Goal: Task Accomplishment & Management: Manage account settings

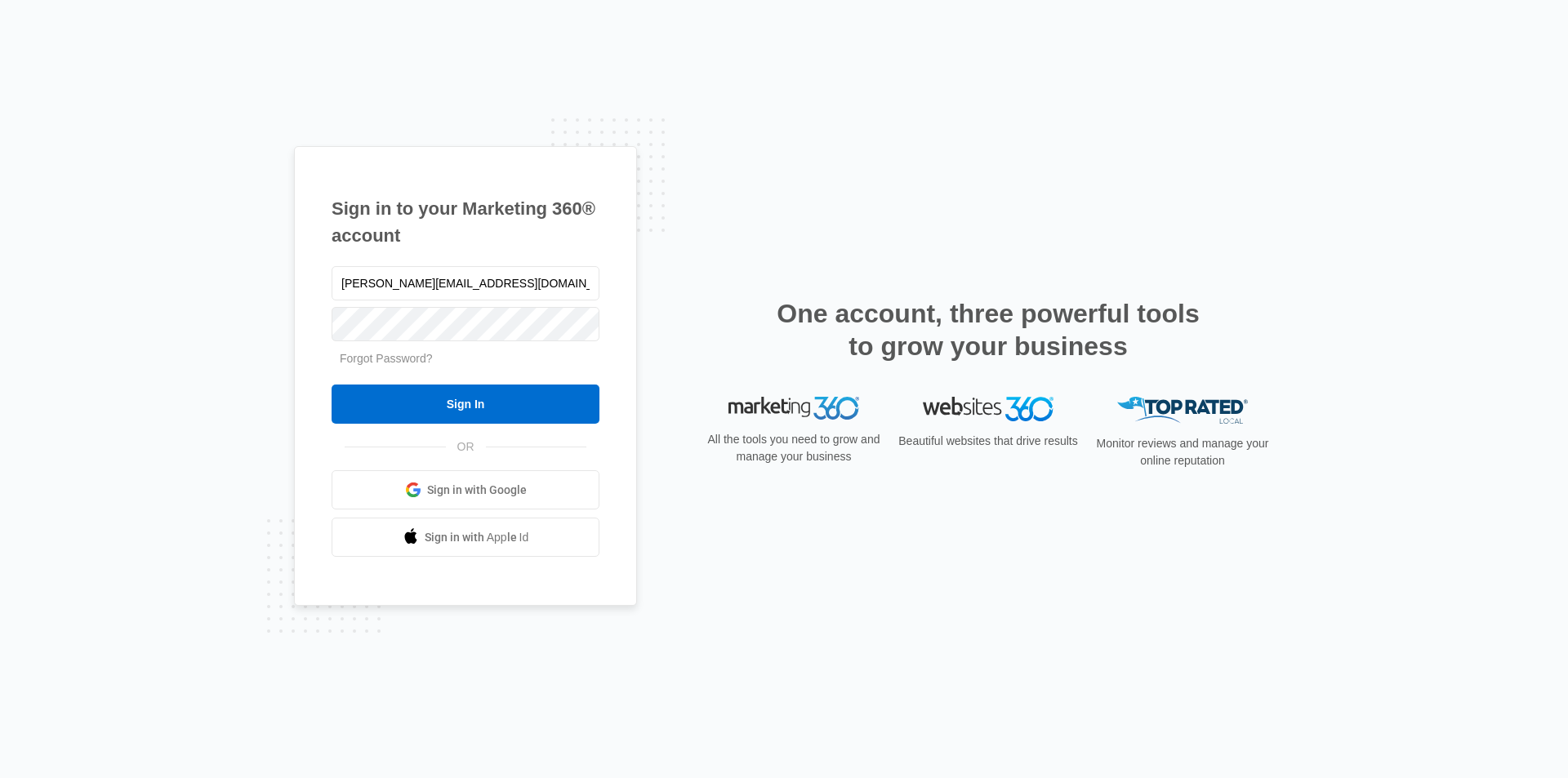
type input "[PERSON_NAME][EMAIL_ADDRESS][DOMAIN_NAME]"
click at [416, 401] on input "Sign In" at bounding box center [465, 404] width 268 height 39
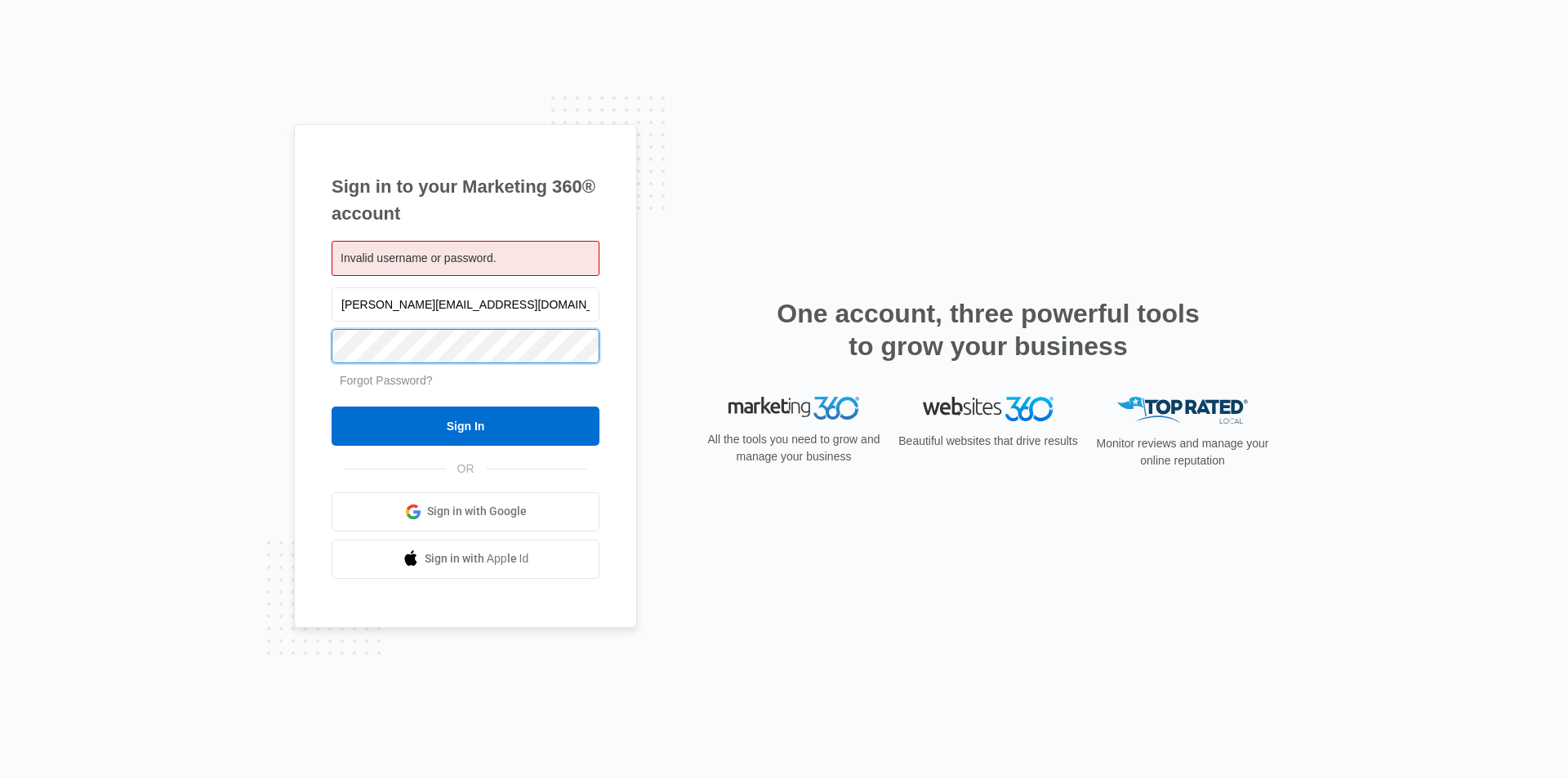
click at [332, 407] on input "Sign In" at bounding box center [465, 426] width 268 height 39
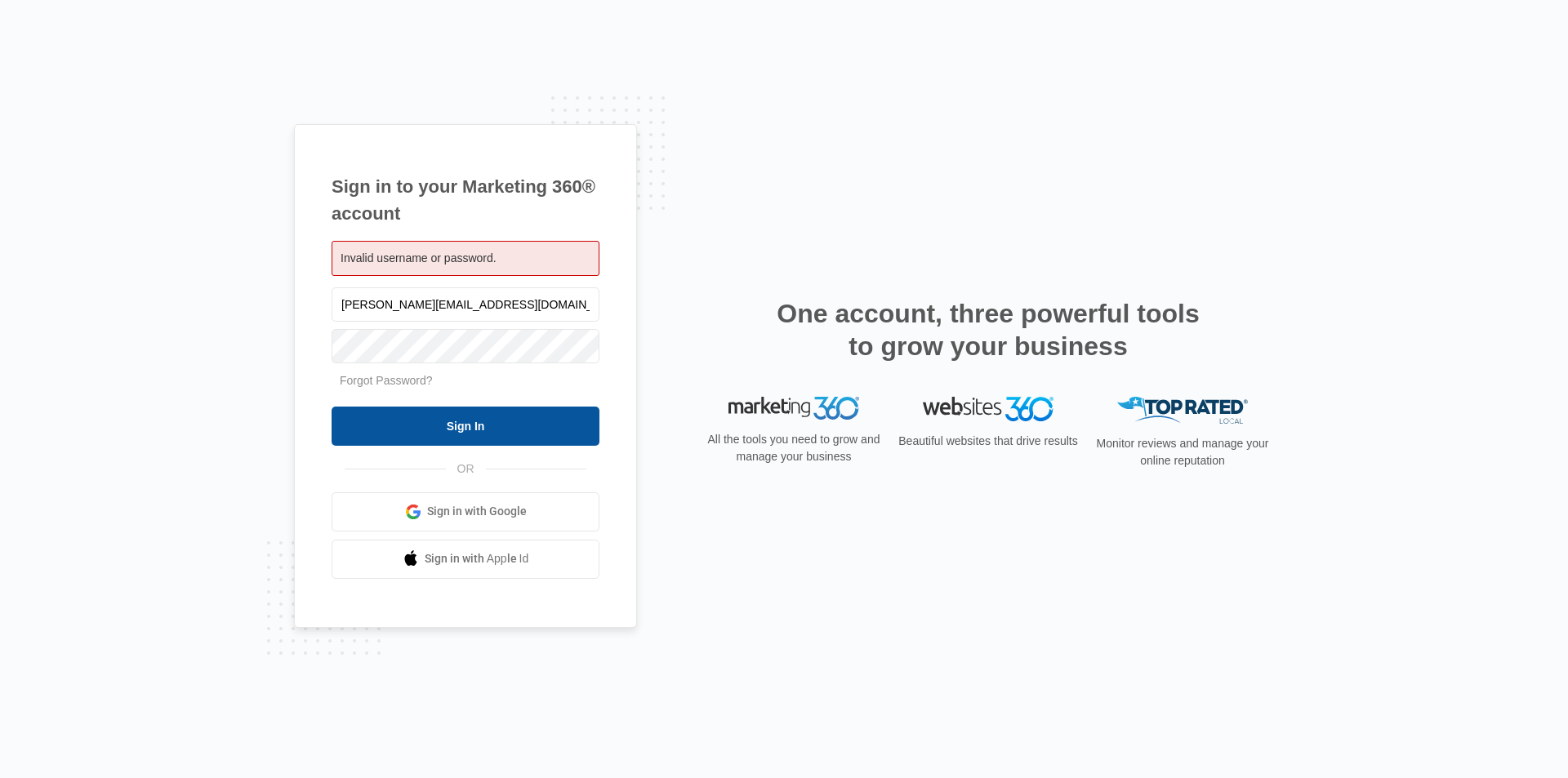
click at [397, 424] on input "Sign In" at bounding box center [465, 426] width 268 height 39
click at [517, 304] on input "[PERSON_NAME][EMAIL_ADDRESS][DOMAIN_NAME]" at bounding box center [465, 305] width 268 height 34
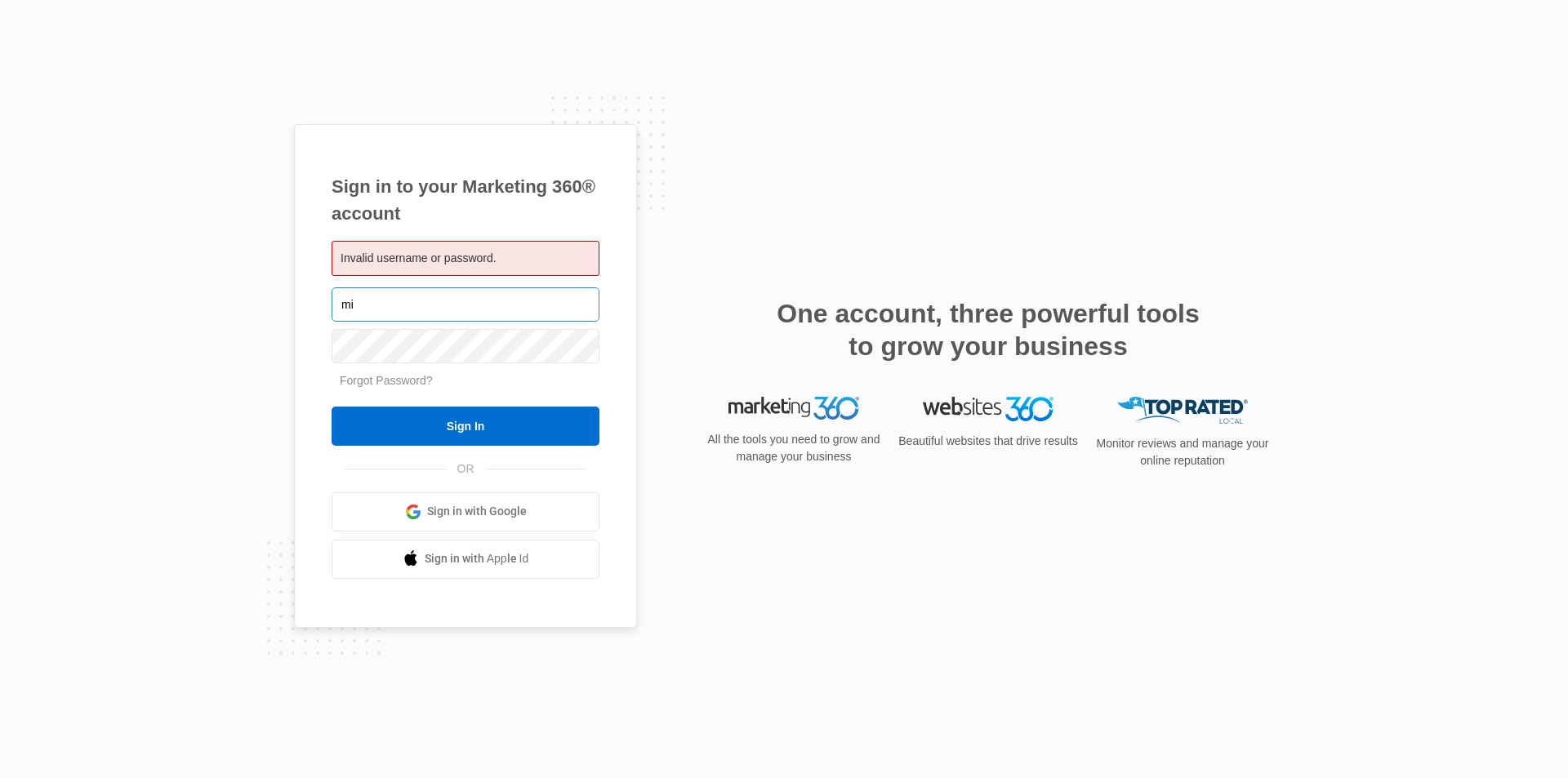
type input "m"
type input "[DOMAIN_NAME][EMAIL_ADDRESS][DOMAIN_NAME]"
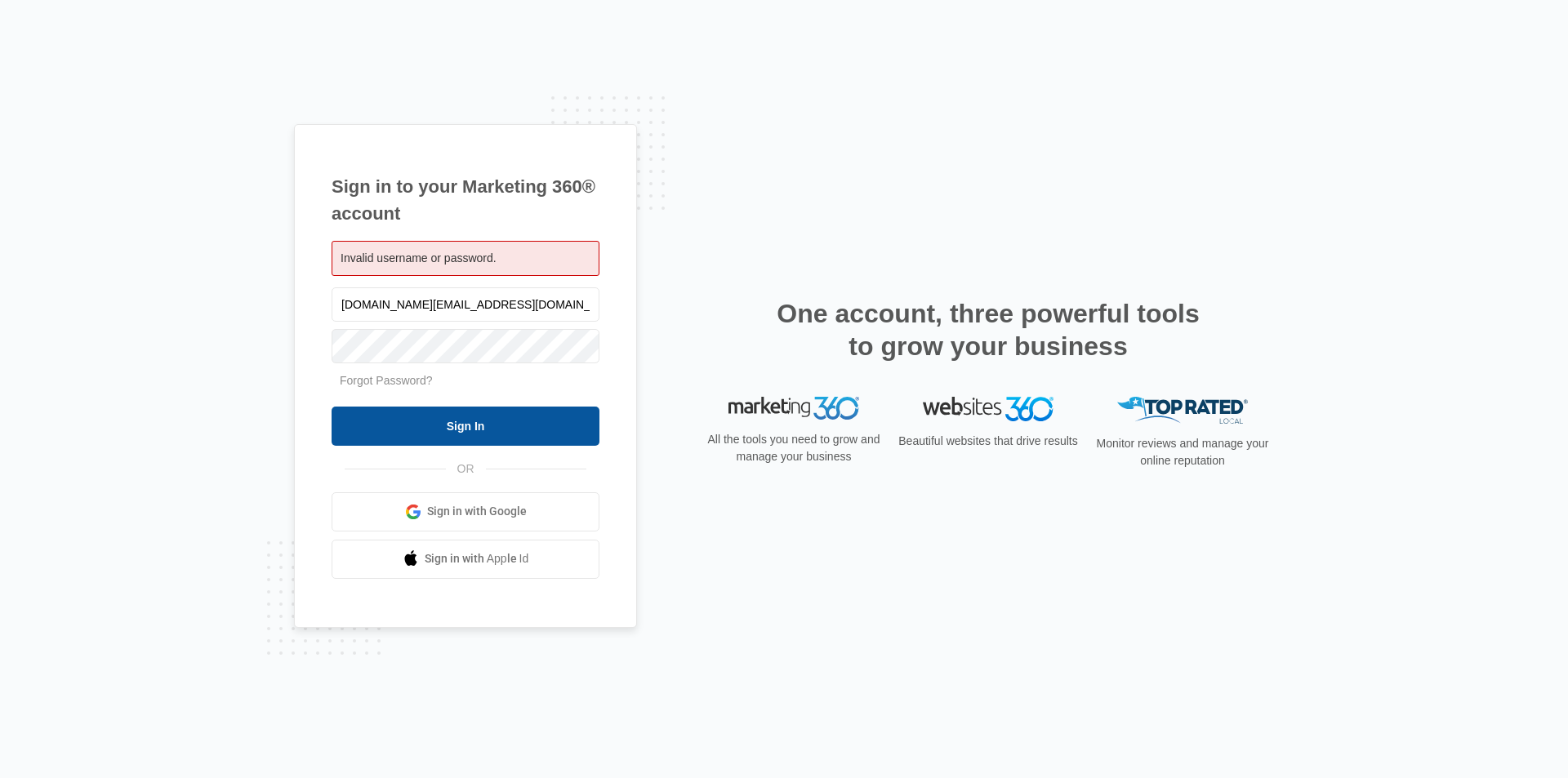
click at [399, 423] on input "Sign In" at bounding box center [465, 426] width 268 height 39
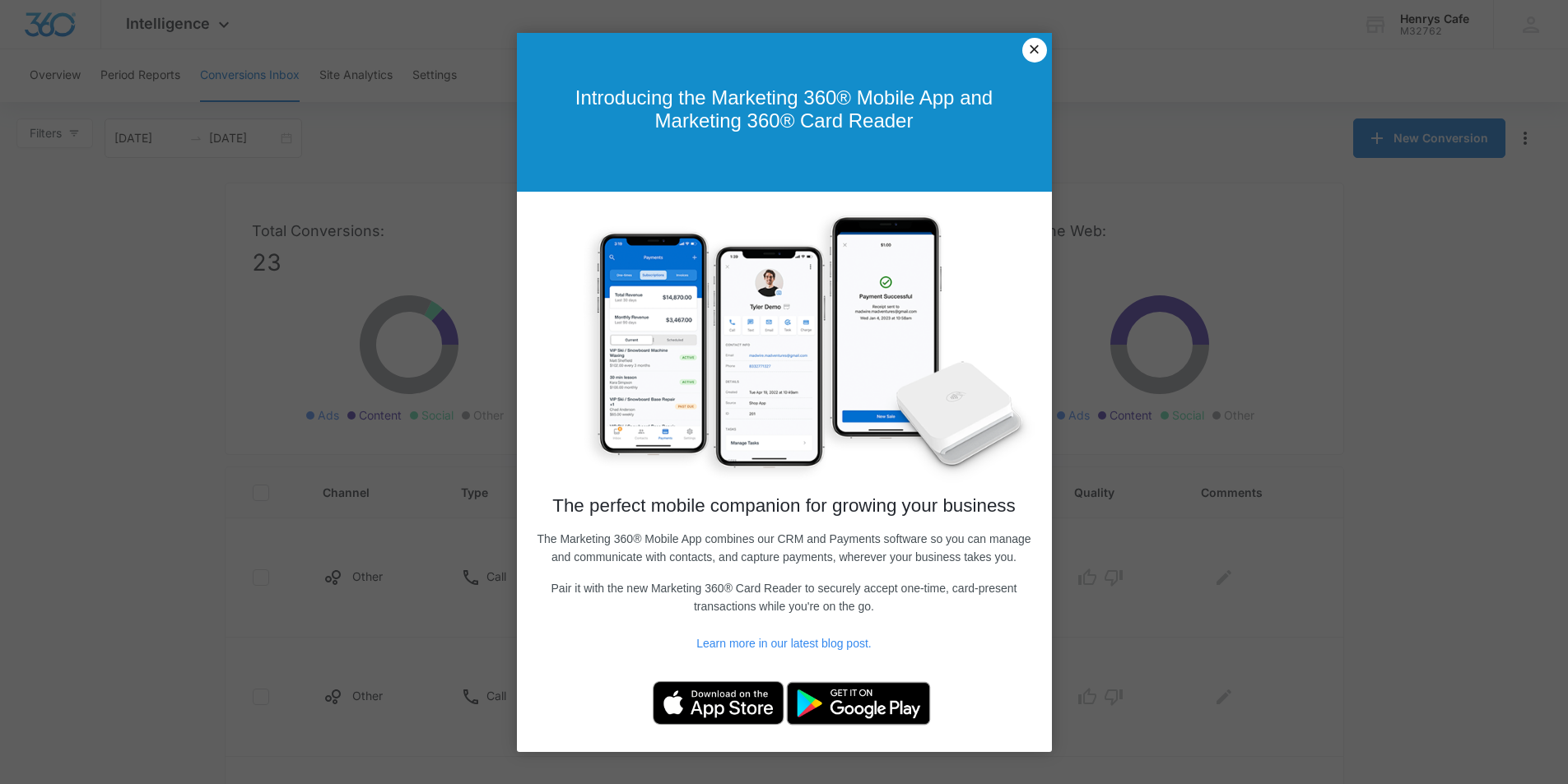
click at [1027, 49] on link "×" at bounding box center [1034, 50] width 25 height 25
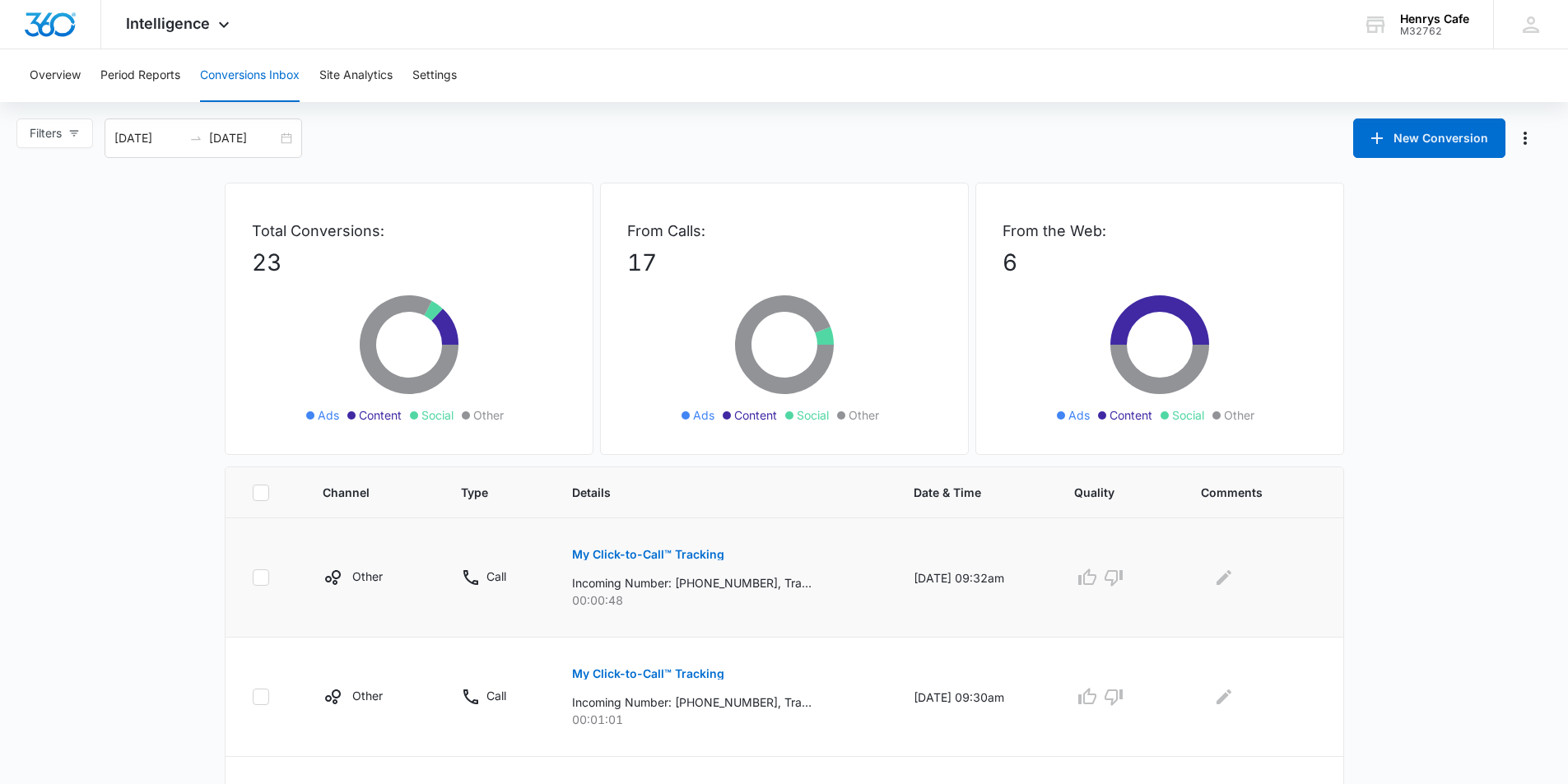
scroll to position [82, 0]
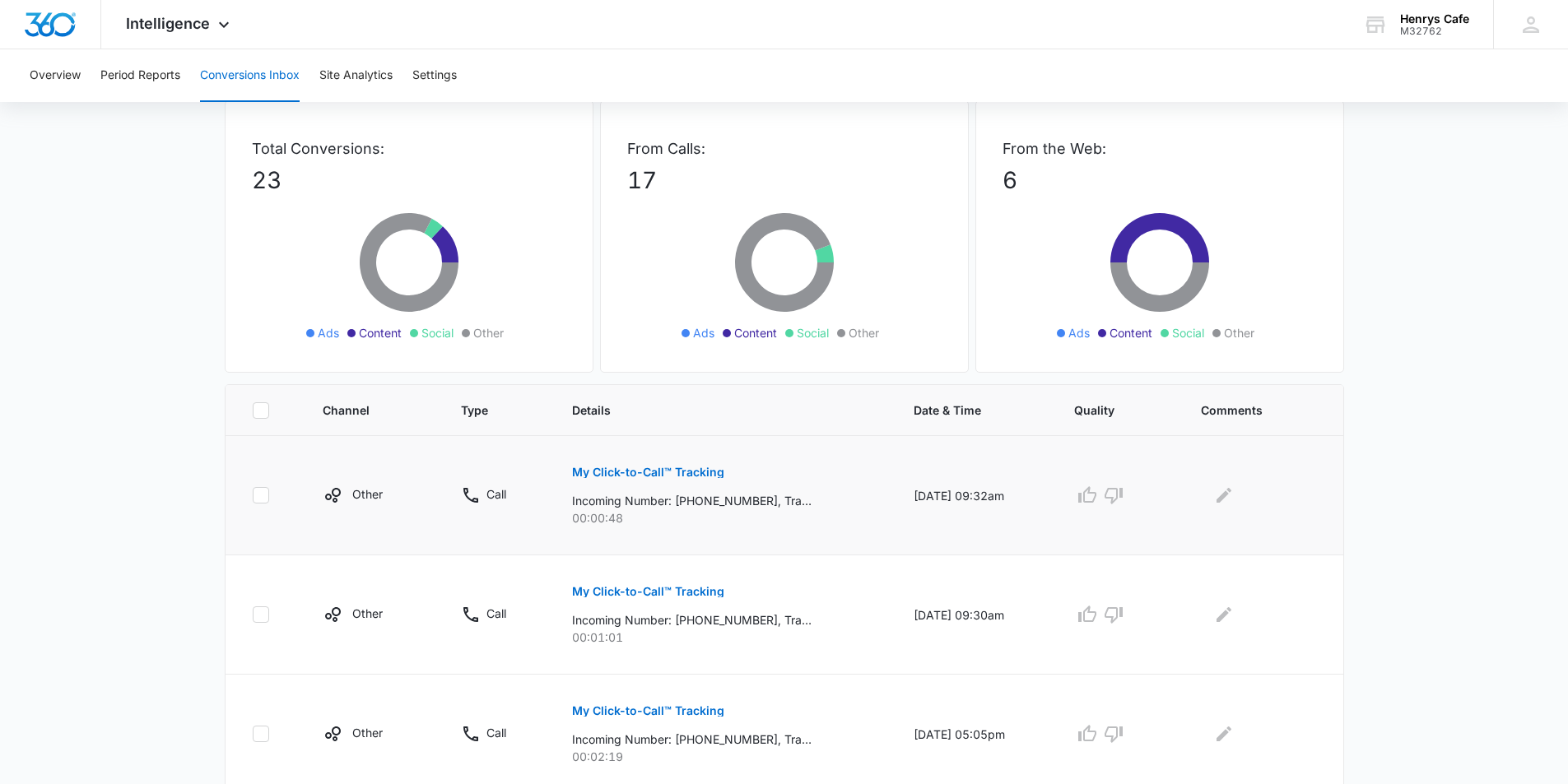
click at [594, 474] on p "My Click-to-Call™ Tracking" at bounding box center [648, 473] width 152 height 12
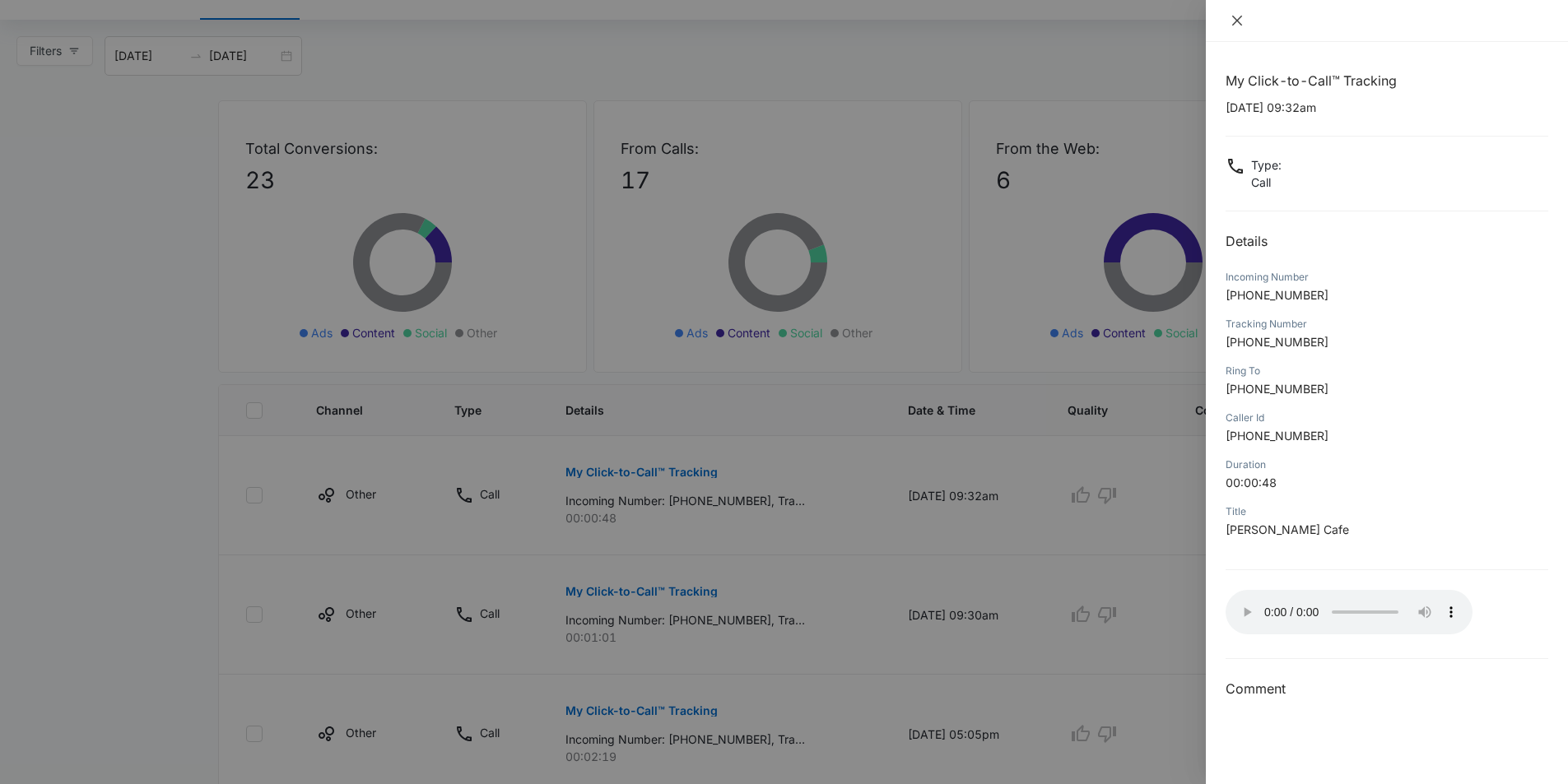
click at [1236, 22] on icon "close" at bounding box center [1237, 20] width 10 height 10
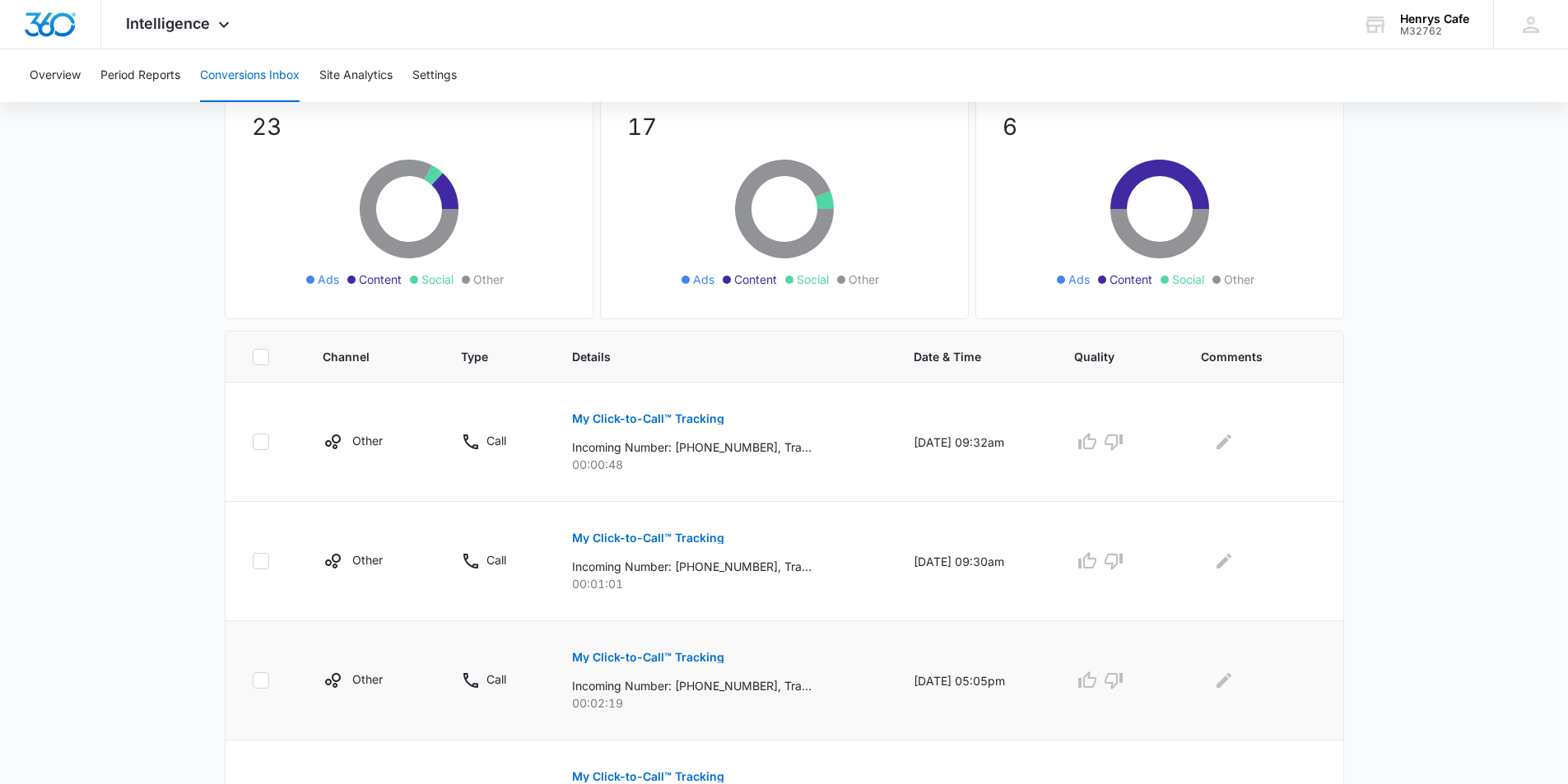
scroll to position [165, 0]
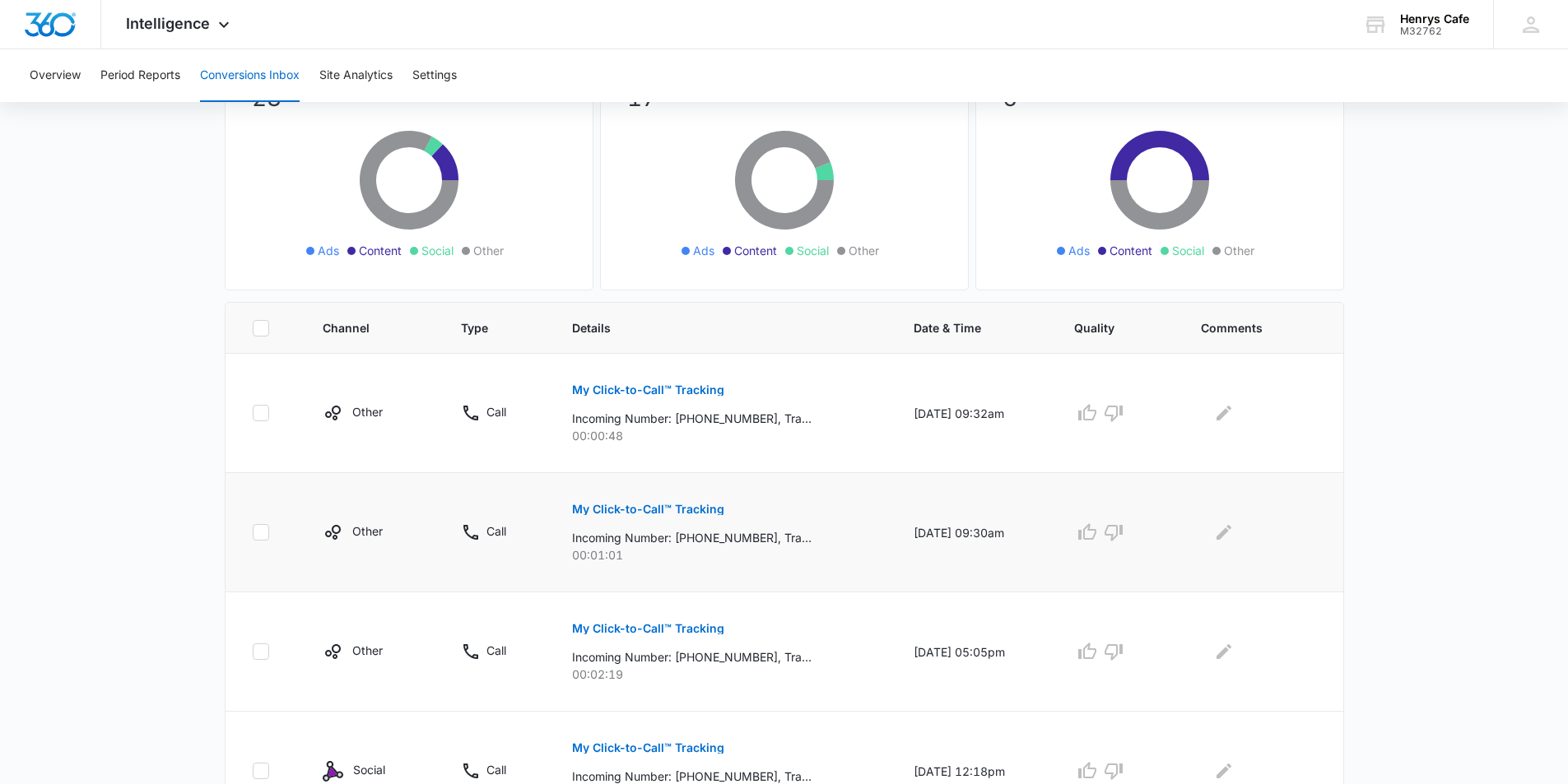
click at [627, 510] on p "My Click-to-Call™ Tracking" at bounding box center [648, 510] width 152 height 12
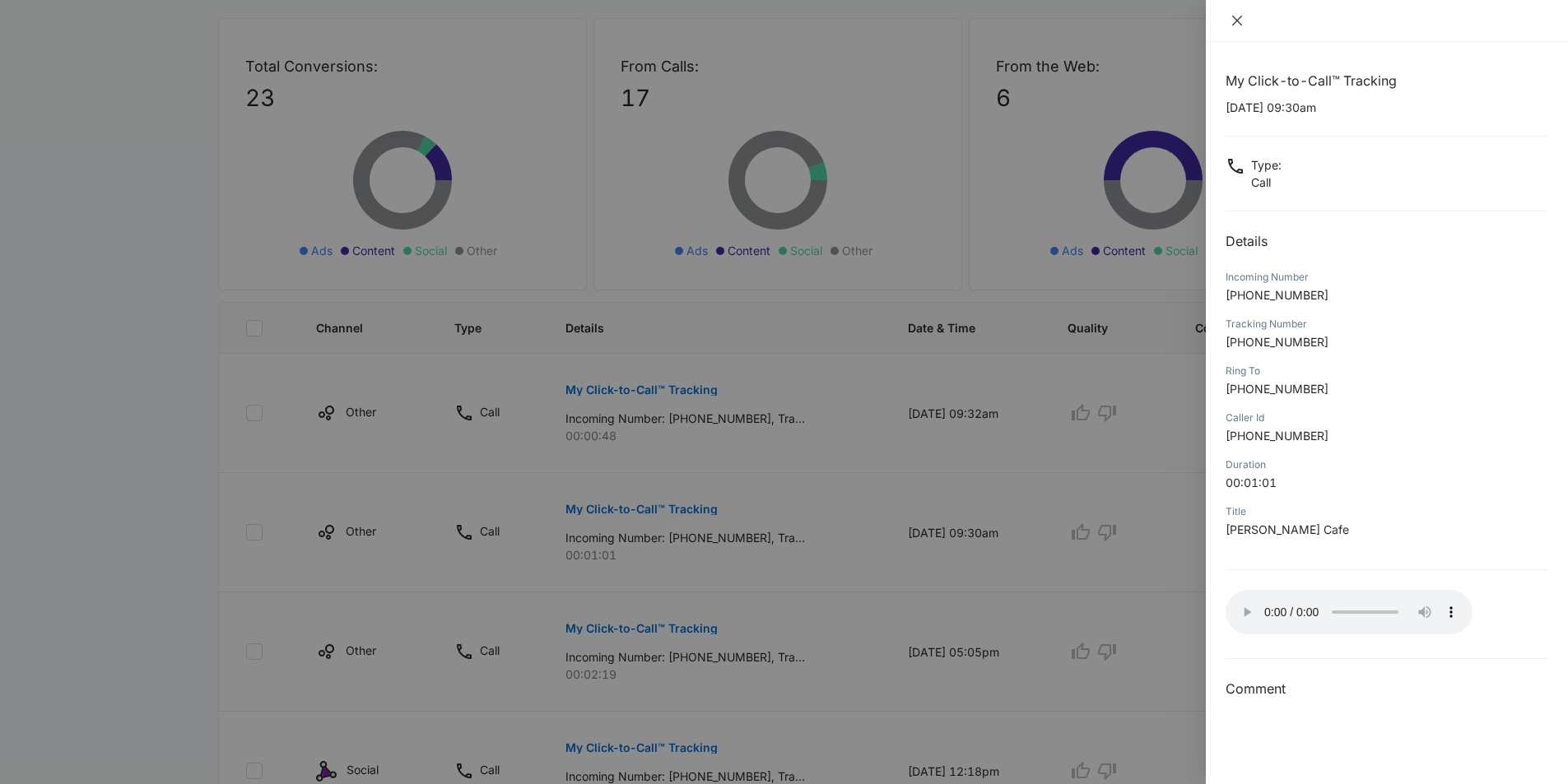
click at [1240, 24] on icon "close" at bounding box center [1237, 20] width 10 height 10
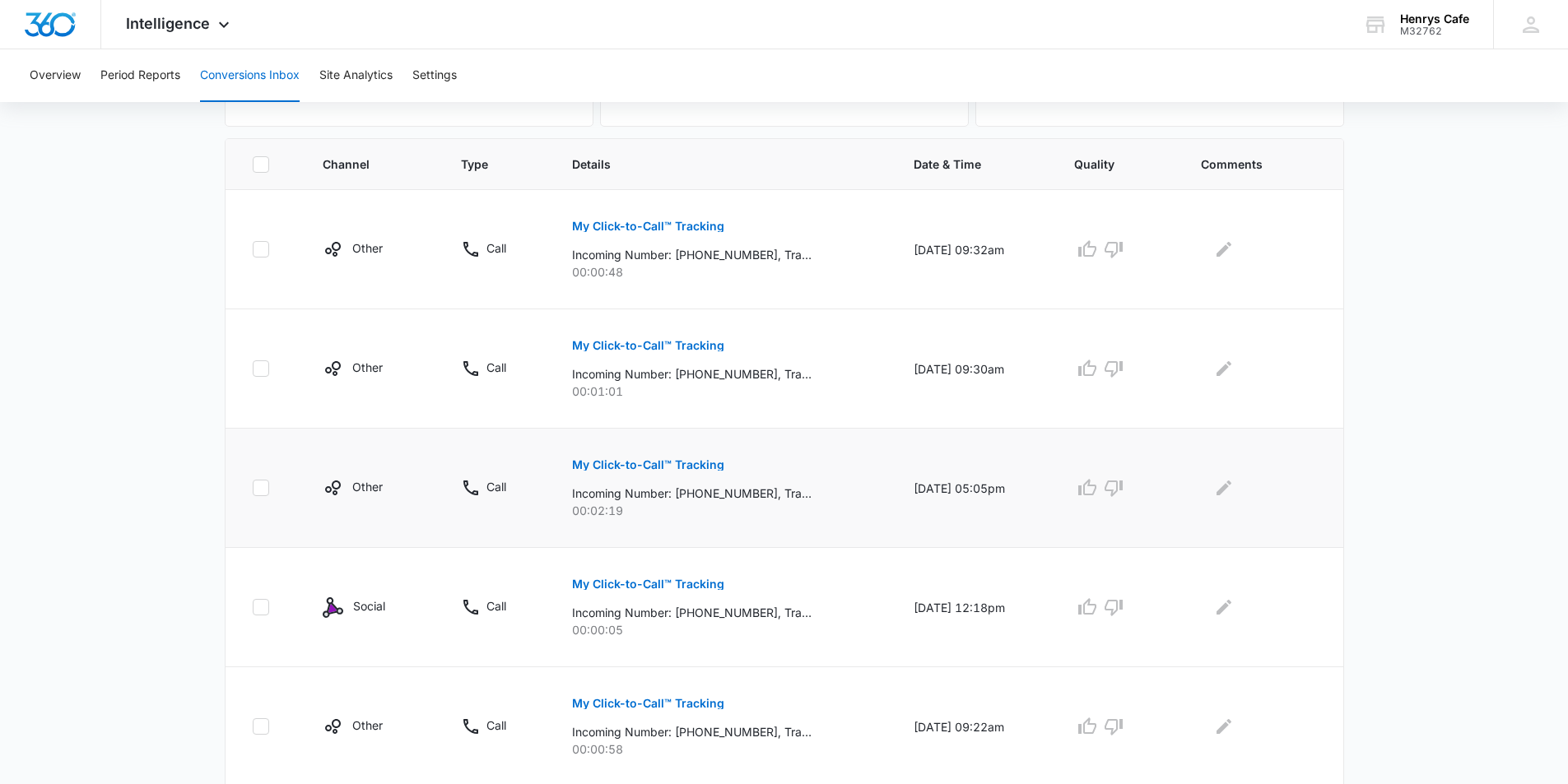
scroll to position [329, 0]
click at [608, 463] on p "My Click-to-Call™ Tracking" at bounding box center [648, 464] width 152 height 12
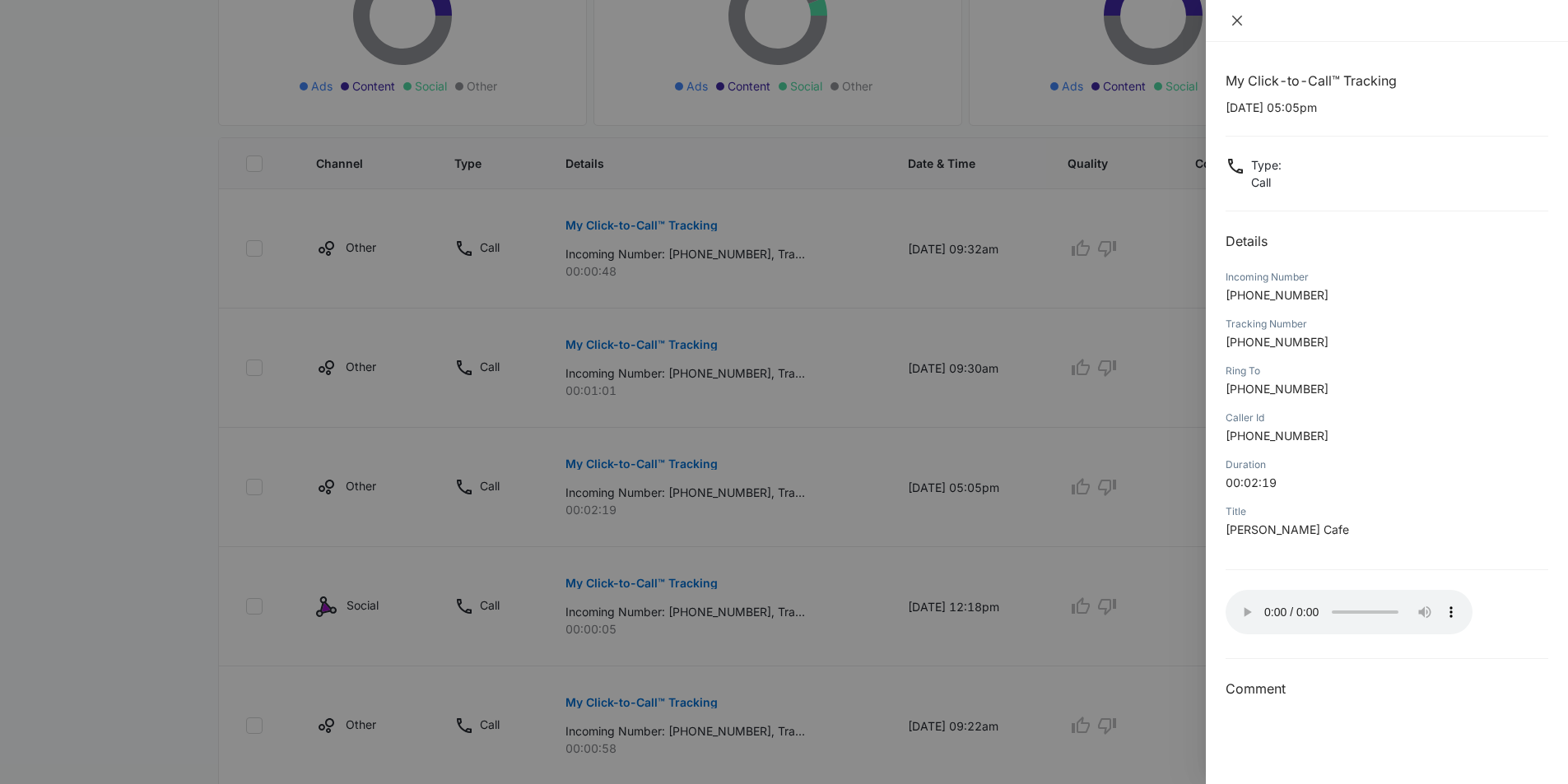
click at [1240, 22] on icon "close" at bounding box center [1237, 20] width 10 height 10
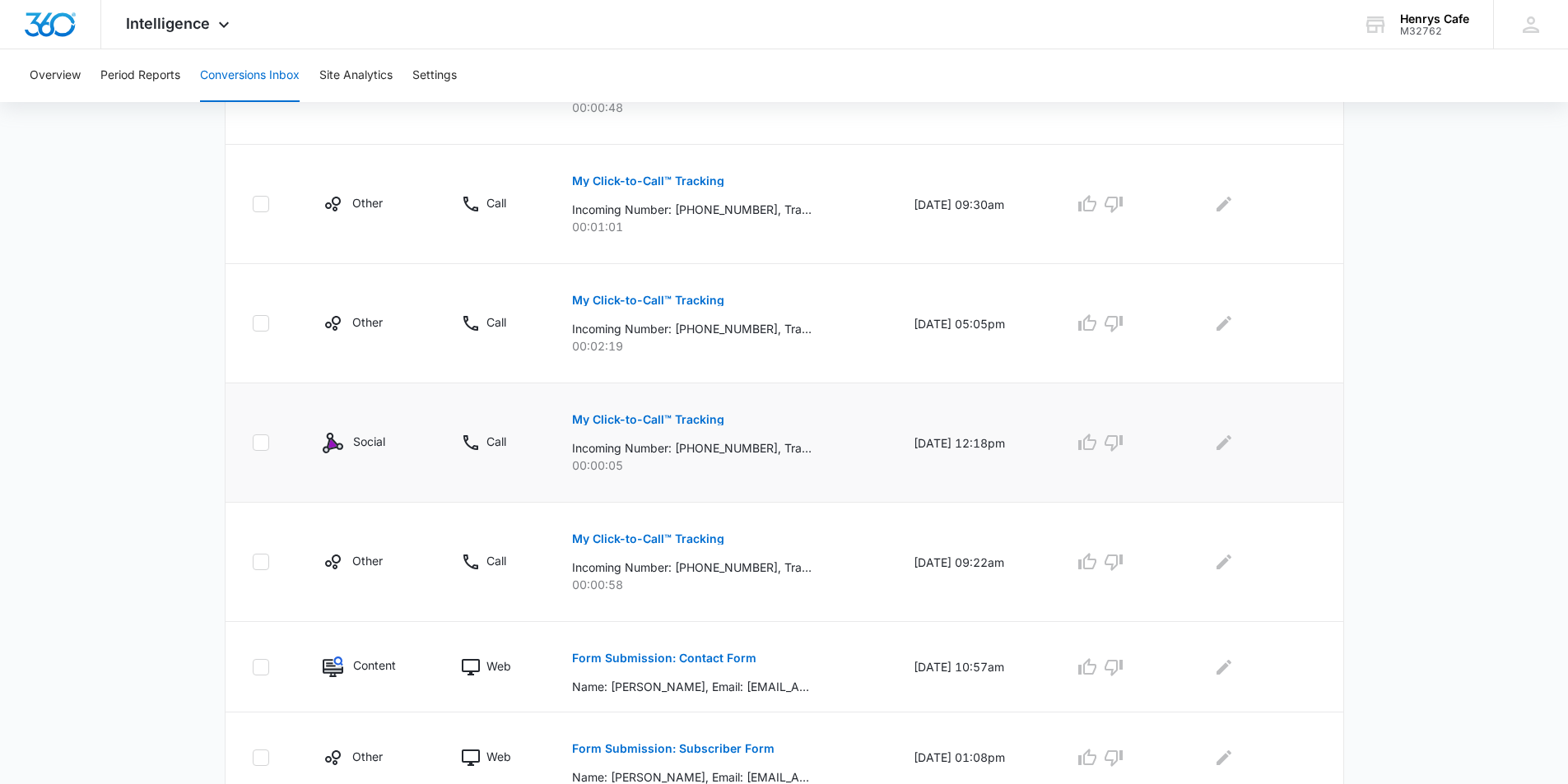
scroll to position [494, 0]
click at [629, 538] on p "My Click-to-Call™ Tracking" at bounding box center [648, 538] width 152 height 12
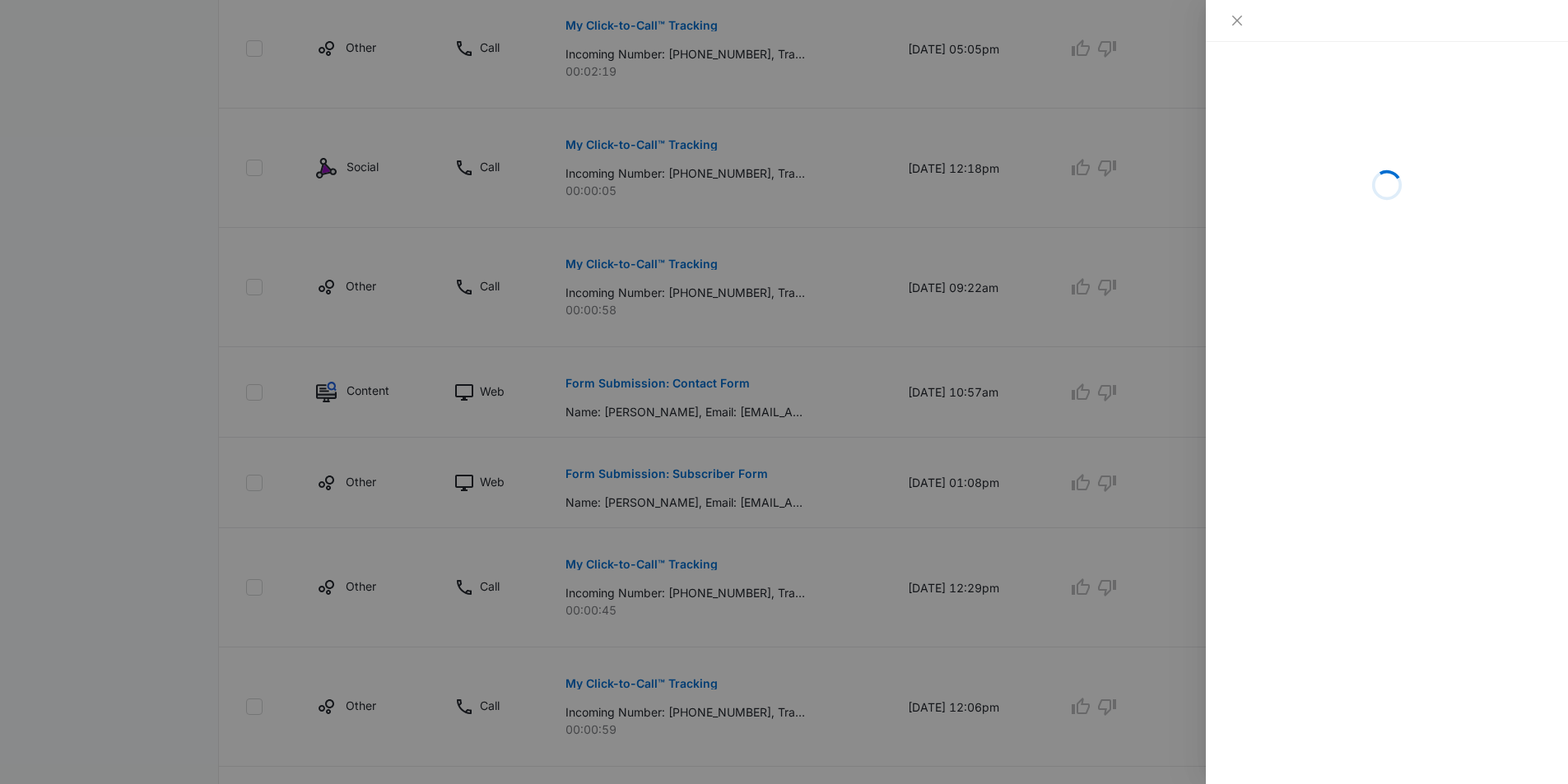
scroll to position [741, 0]
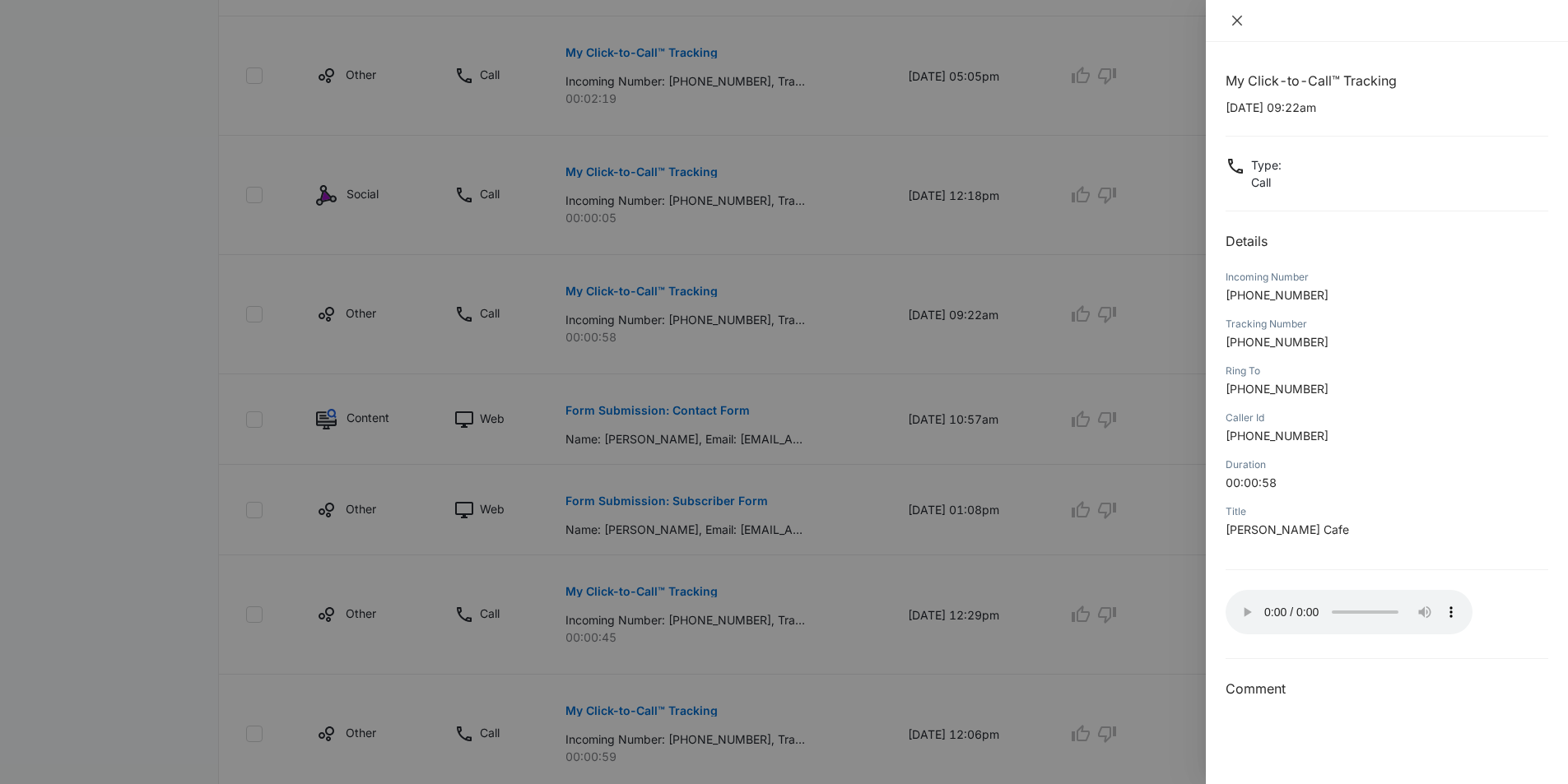
click at [1236, 20] on icon "close" at bounding box center [1237, 20] width 10 height 10
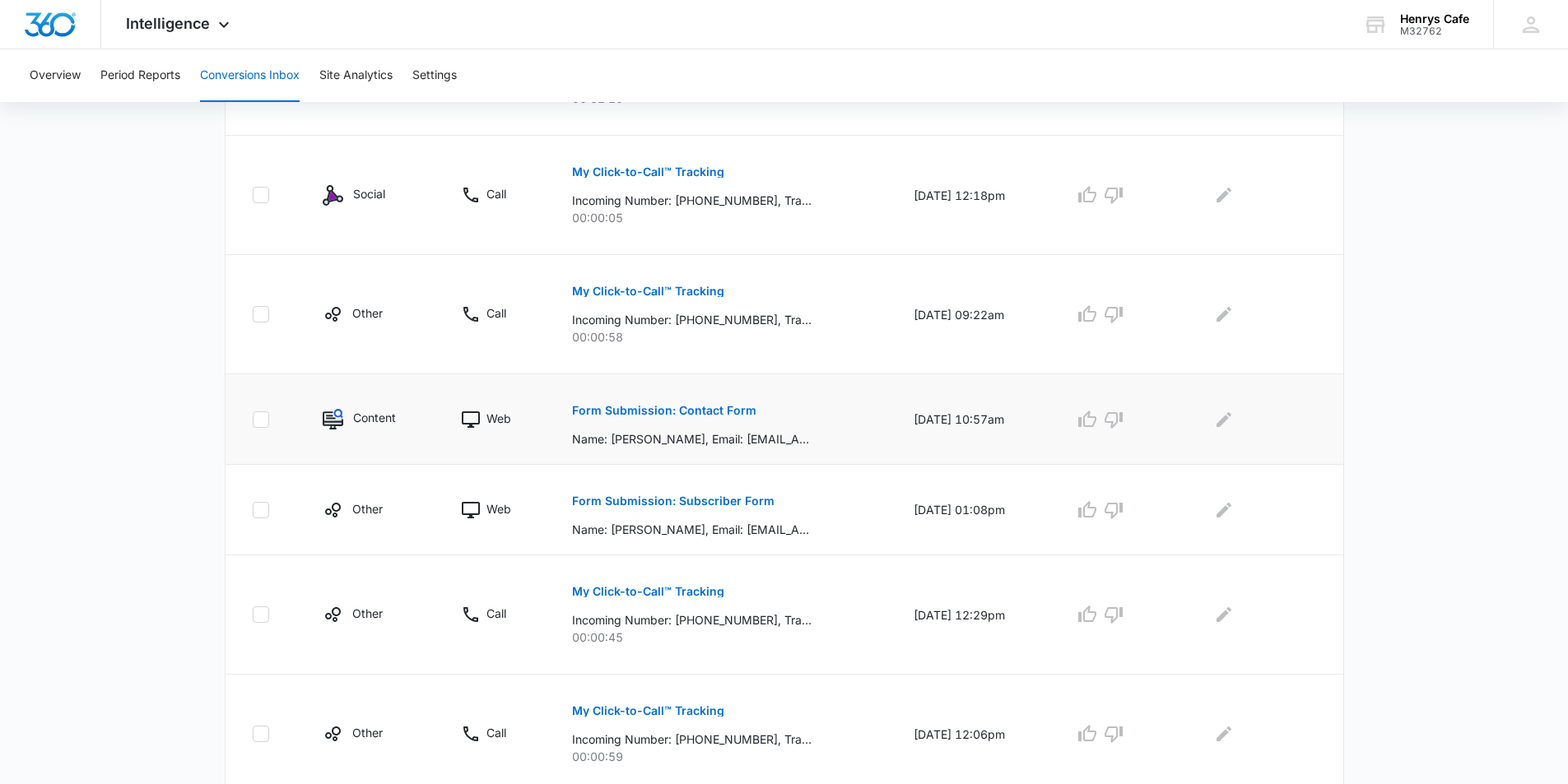
click at [632, 406] on p "Form Submission: Contact Form" at bounding box center [664, 410] width 184 height 12
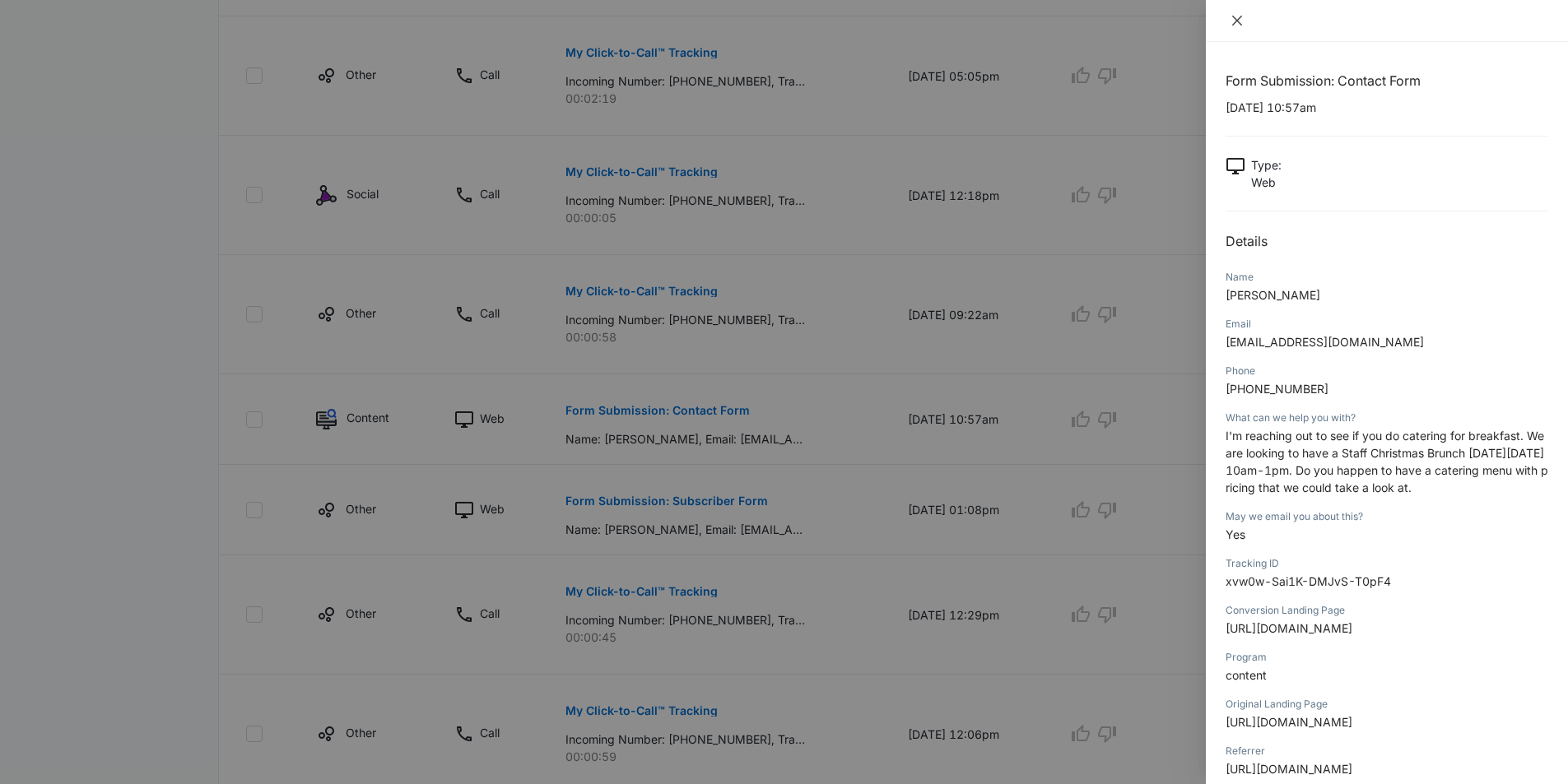
click at [1236, 19] on icon "close" at bounding box center [1237, 20] width 10 height 10
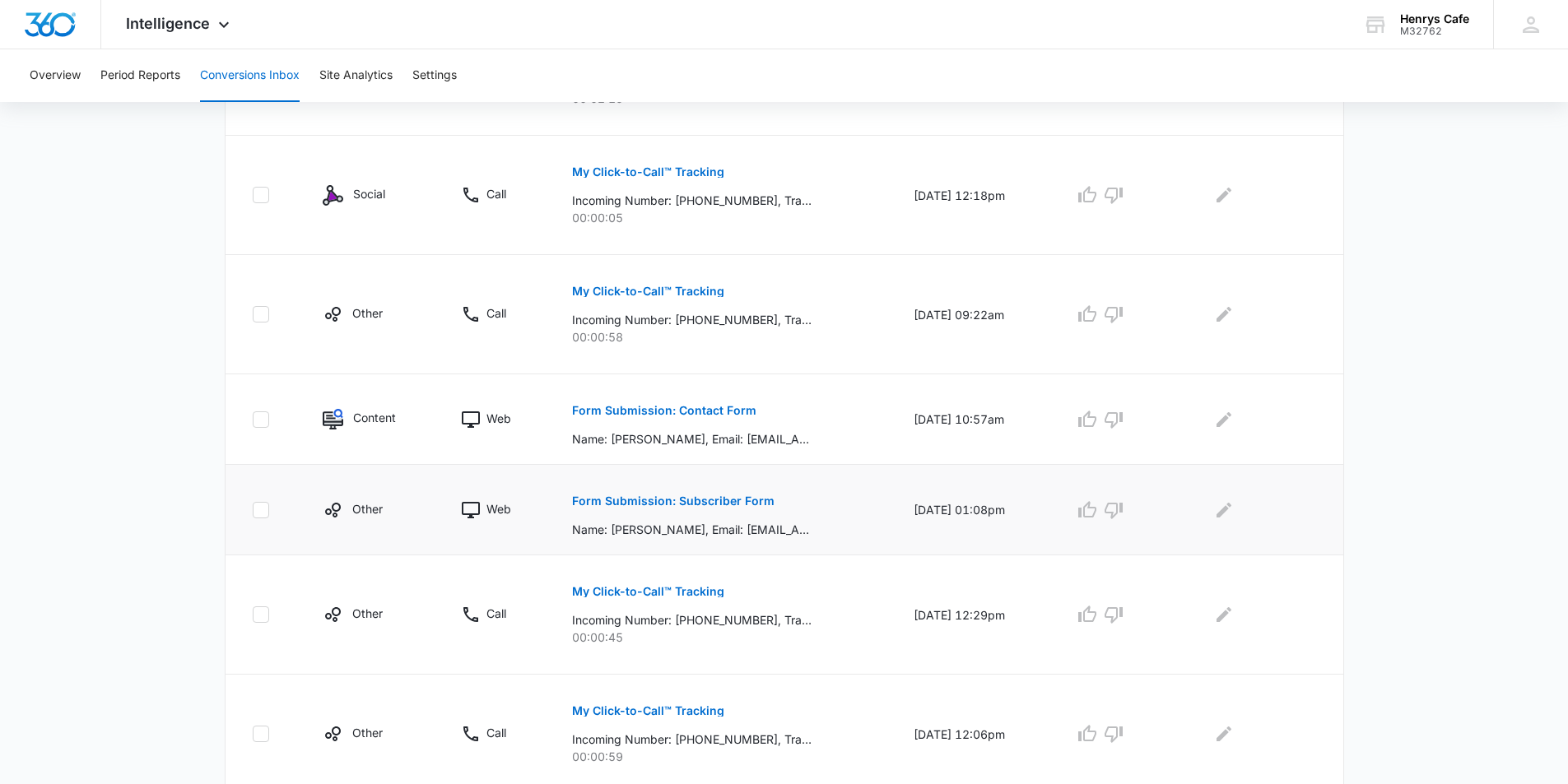
click at [678, 503] on p "Form Submission: Subscriber Form" at bounding box center [673, 501] width 202 height 12
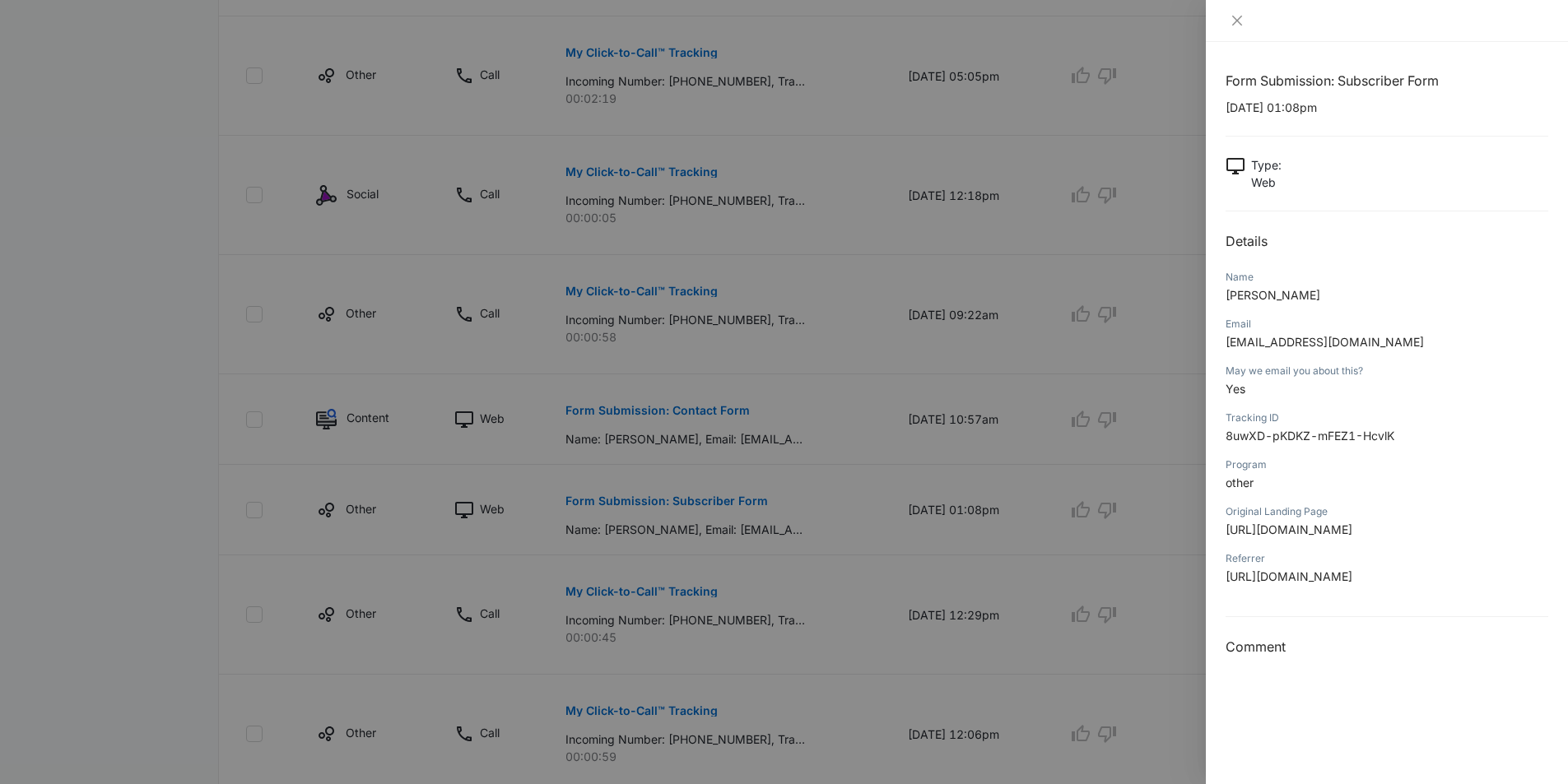
scroll to position [823, 0]
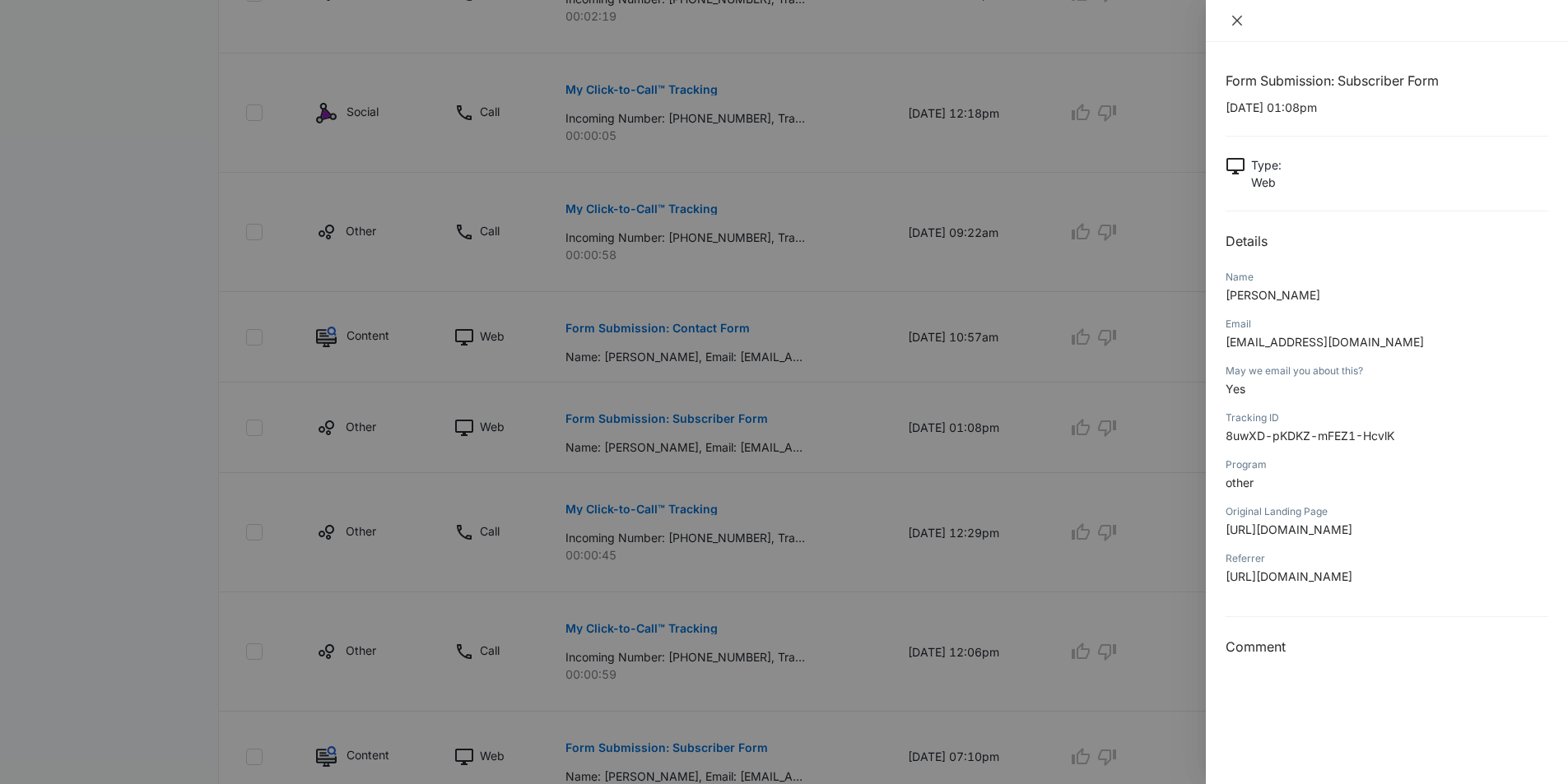
click at [1236, 22] on icon "close" at bounding box center [1237, 20] width 10 height 10
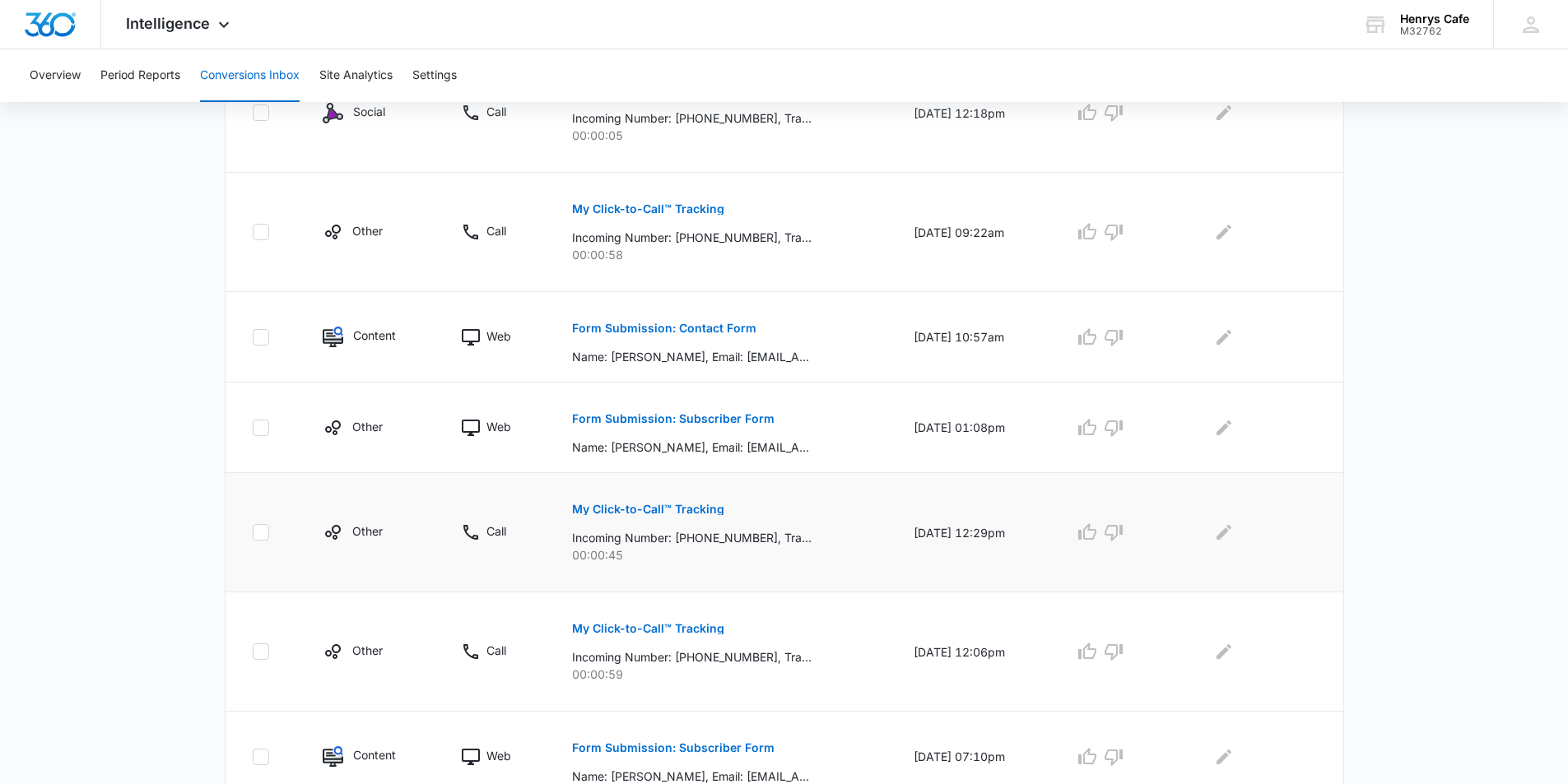
click at [640, 509] on p "My Click-to-Call™ Tracking" at bounding box center [648, 510] width 152 height 12
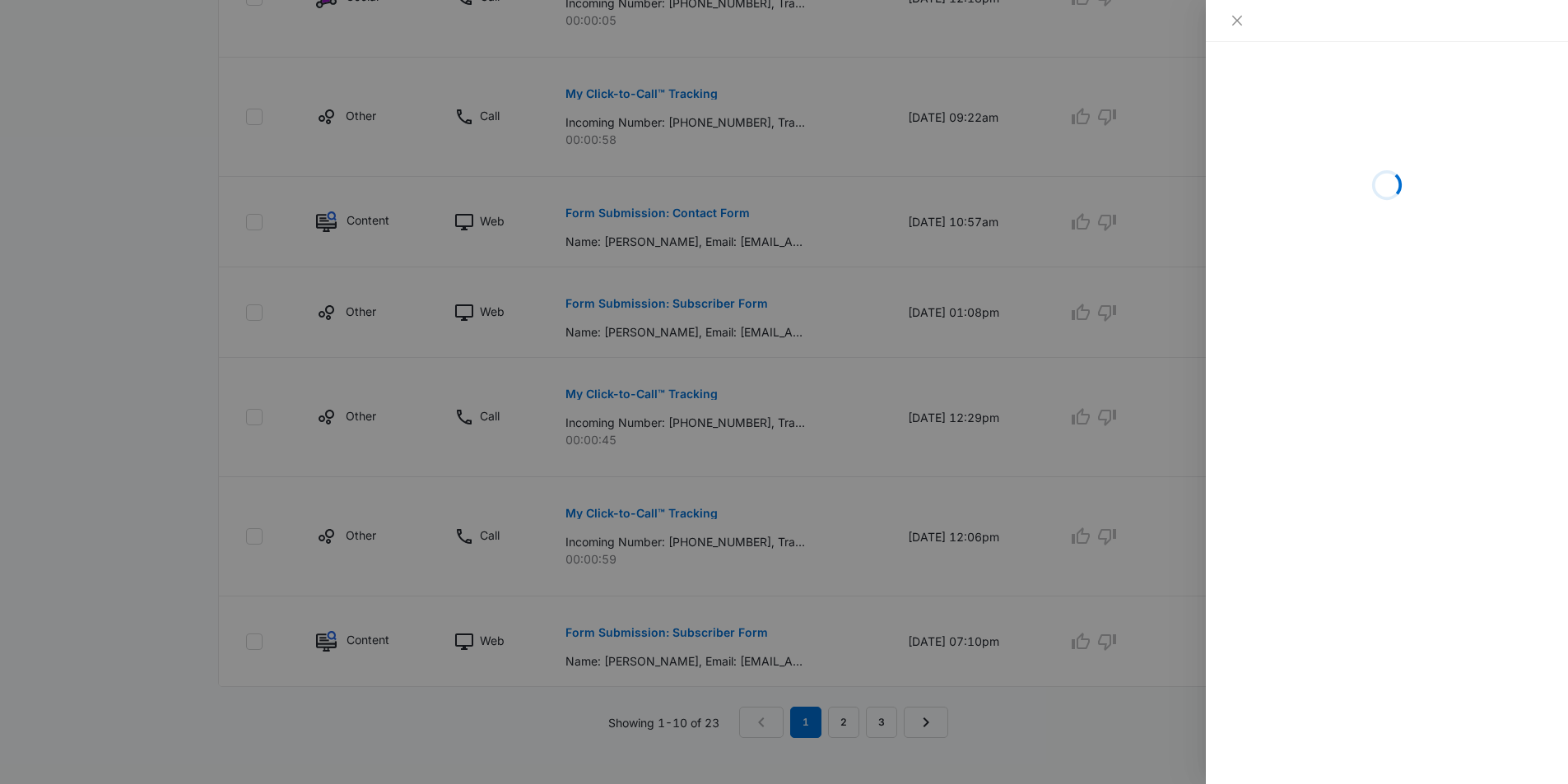
scroll to position [954, 0]
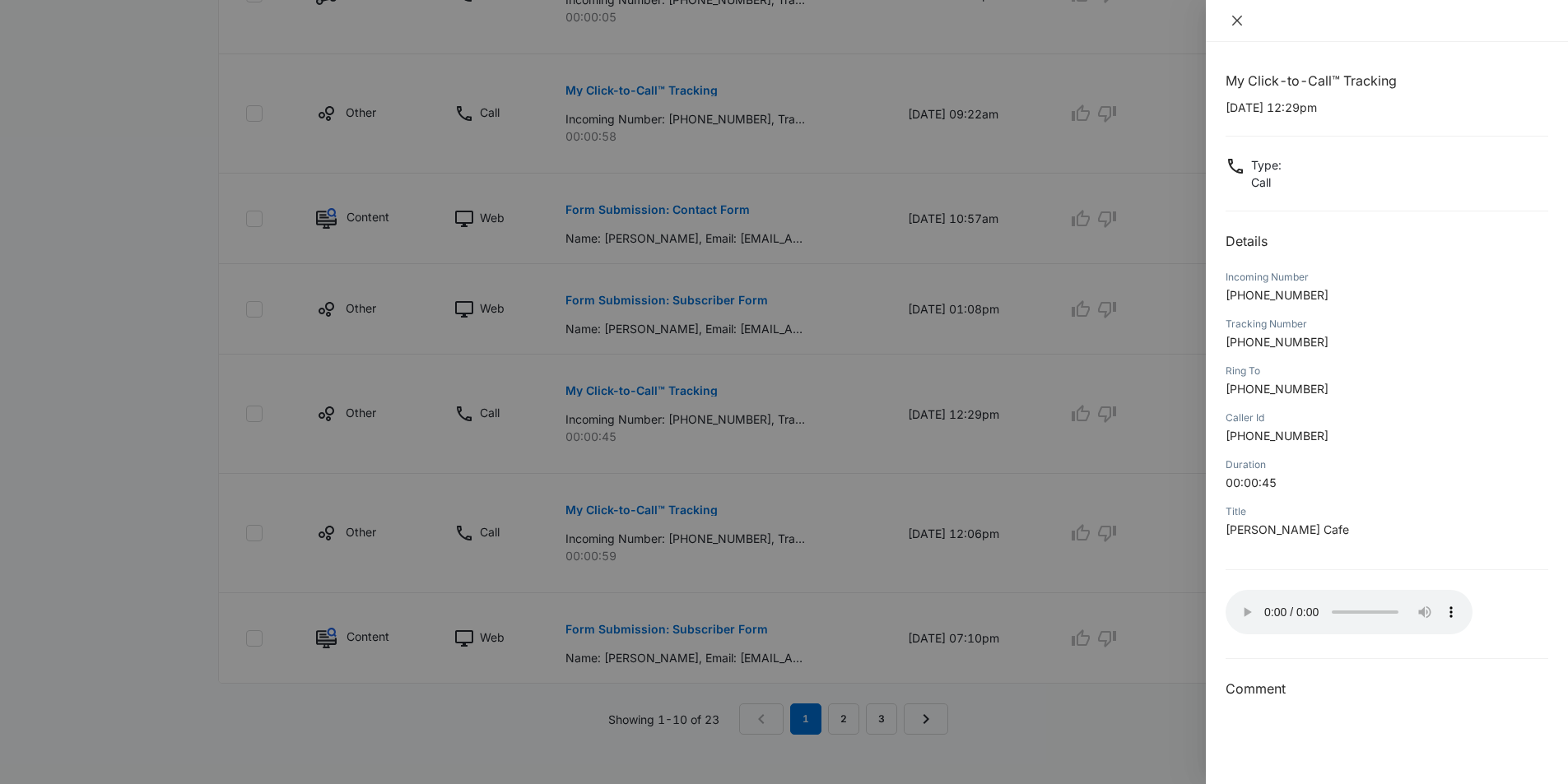
click at [1238, 22] on icon "close" at bounding box center [1238, 21] width 13 height 13
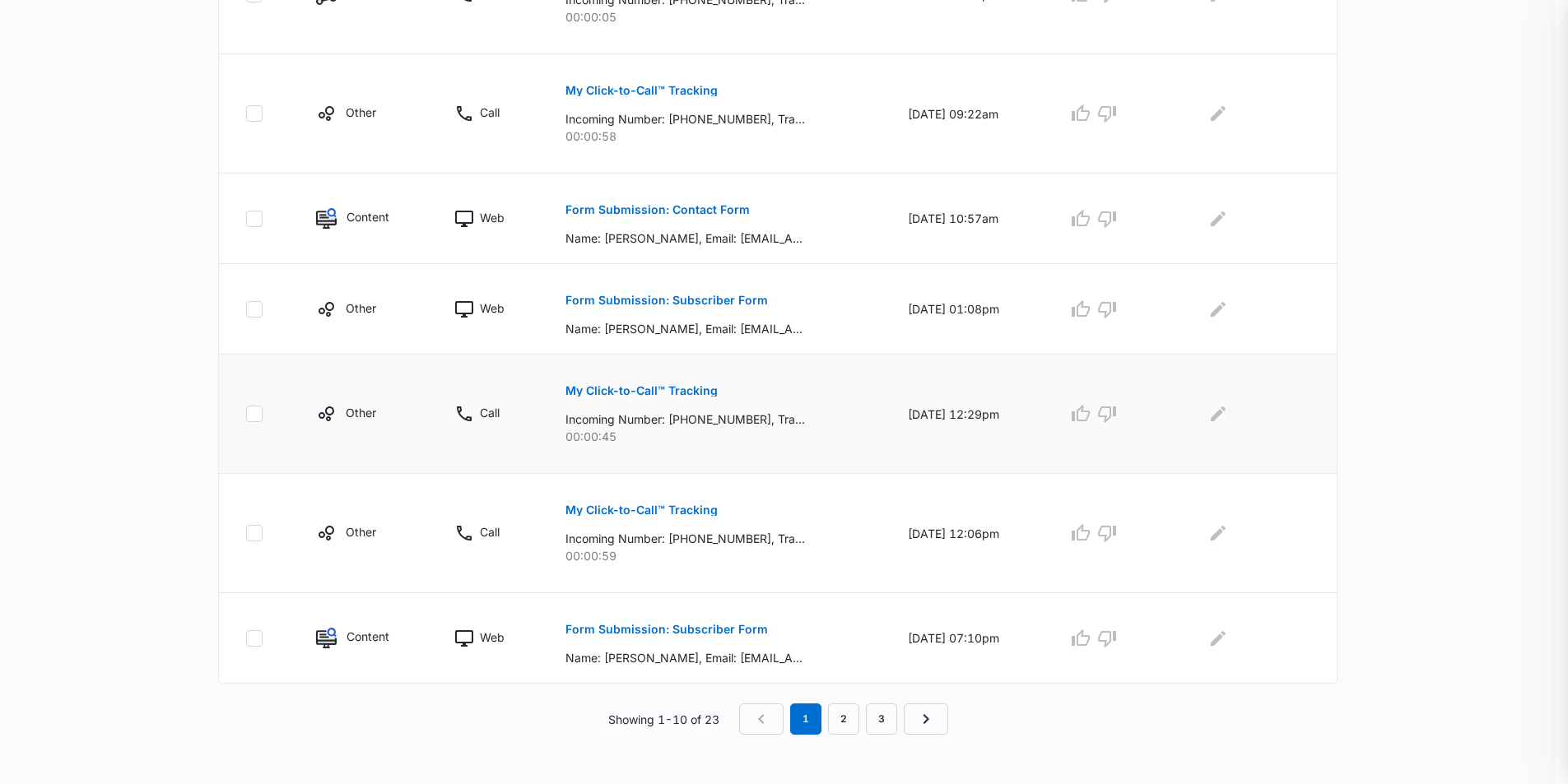
scroll to position [892, 0]
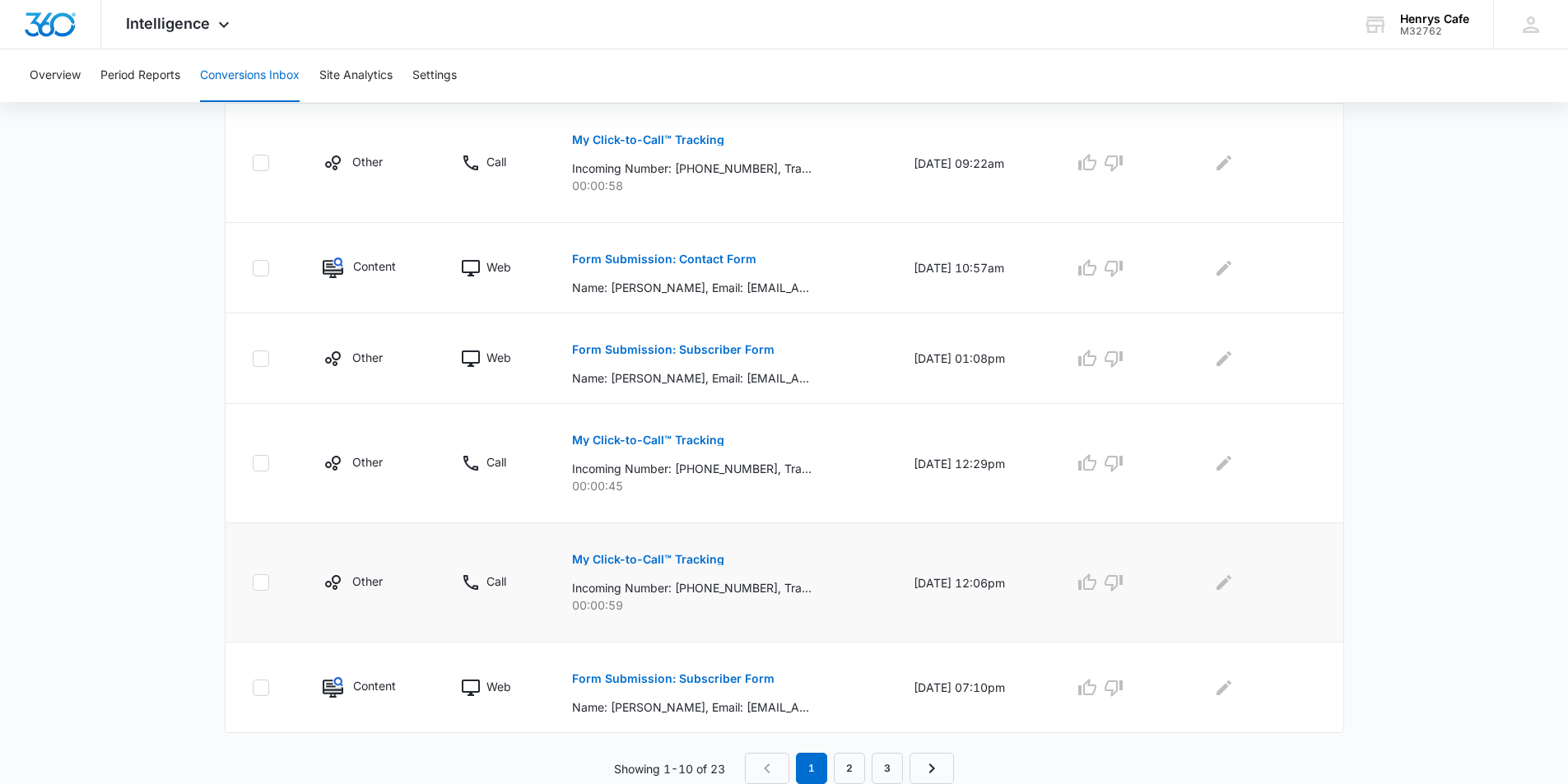
click at [627, 555] on p "My Click-to-Call™ Tracking" at bounding box center [648, 560] width 152 height 12
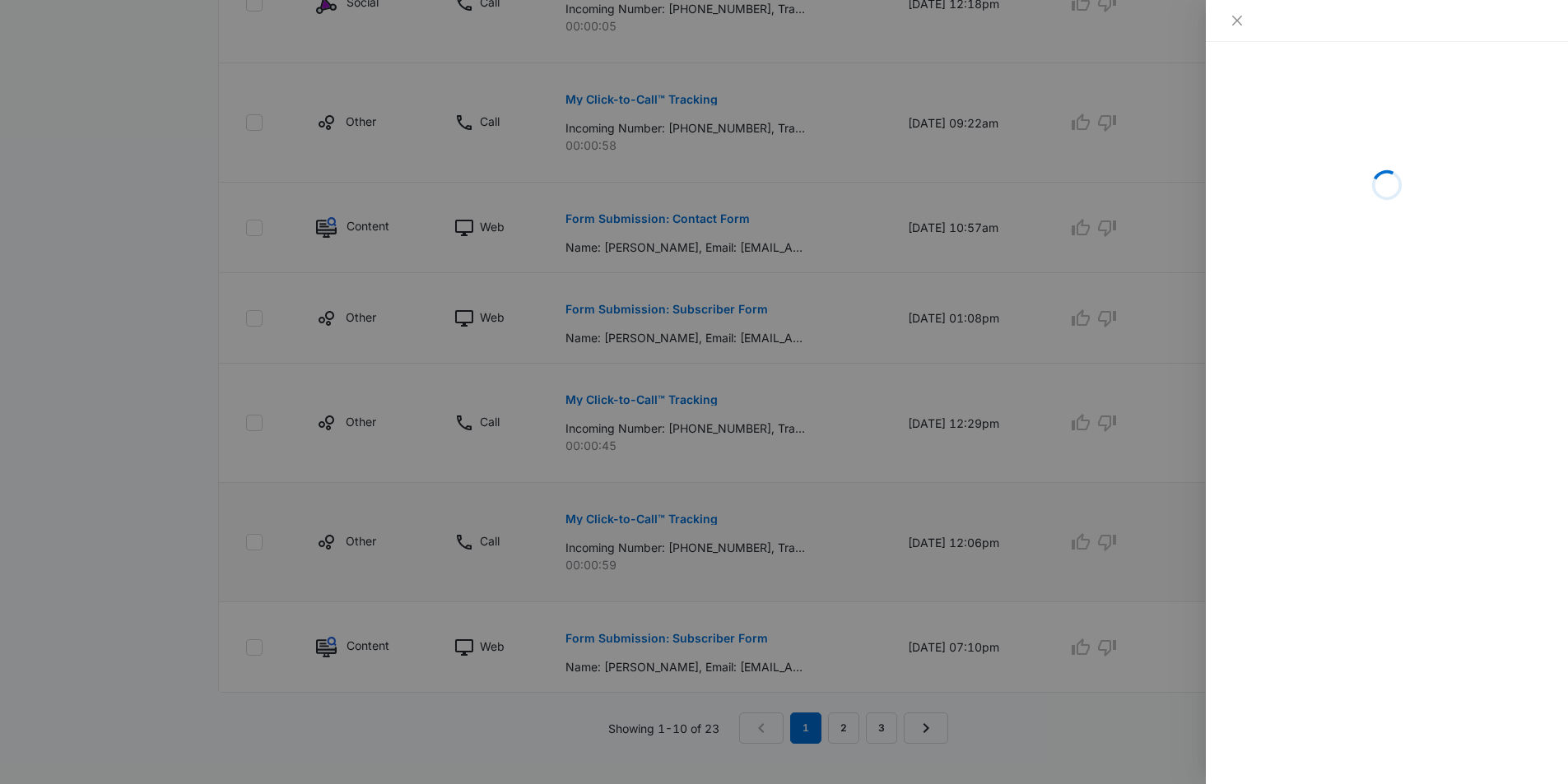
scroll to position [954, 0]
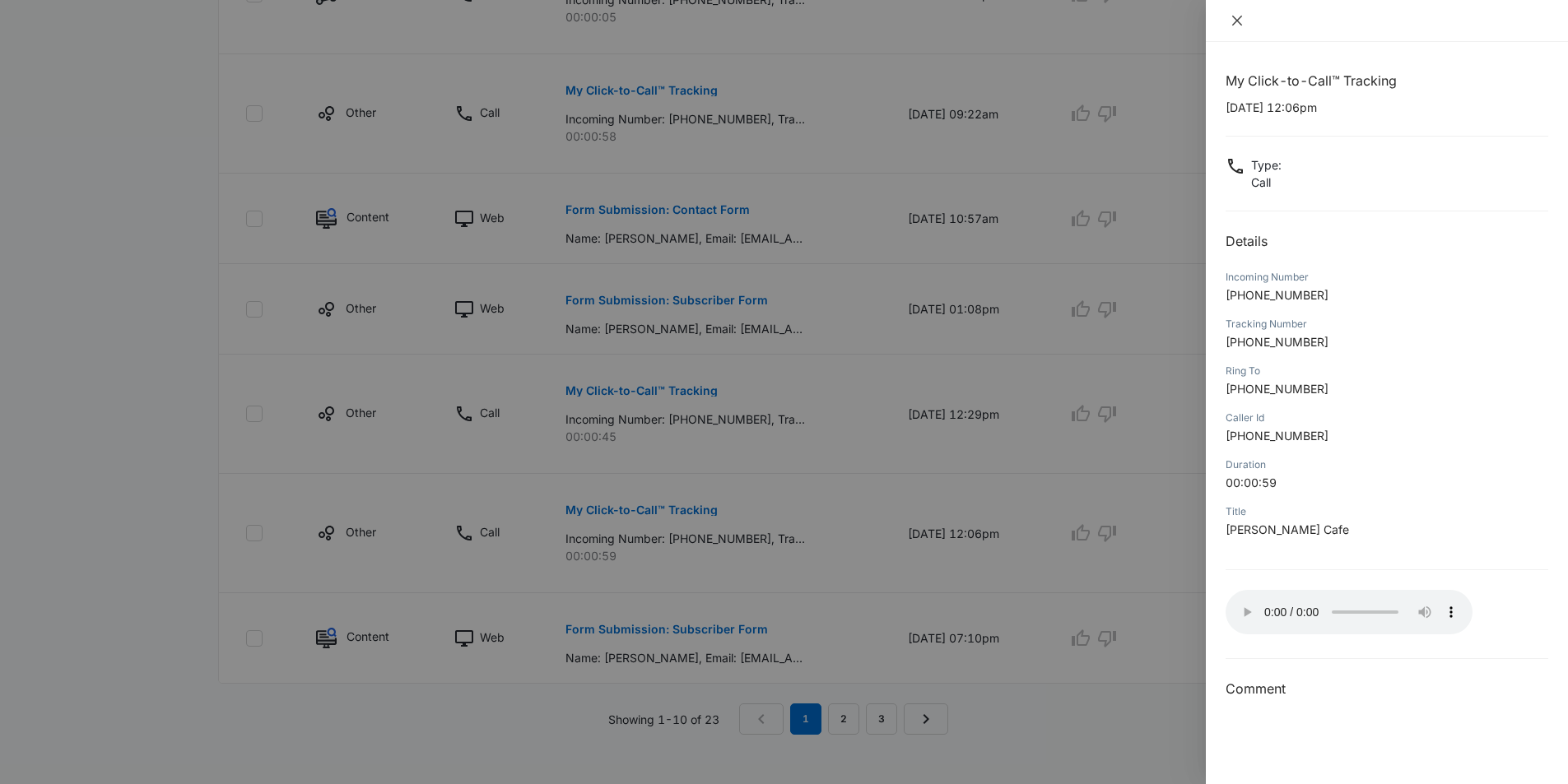
click at [1238, 22] on icon "close" at bounding box center [1237, 20] width 10 height 10
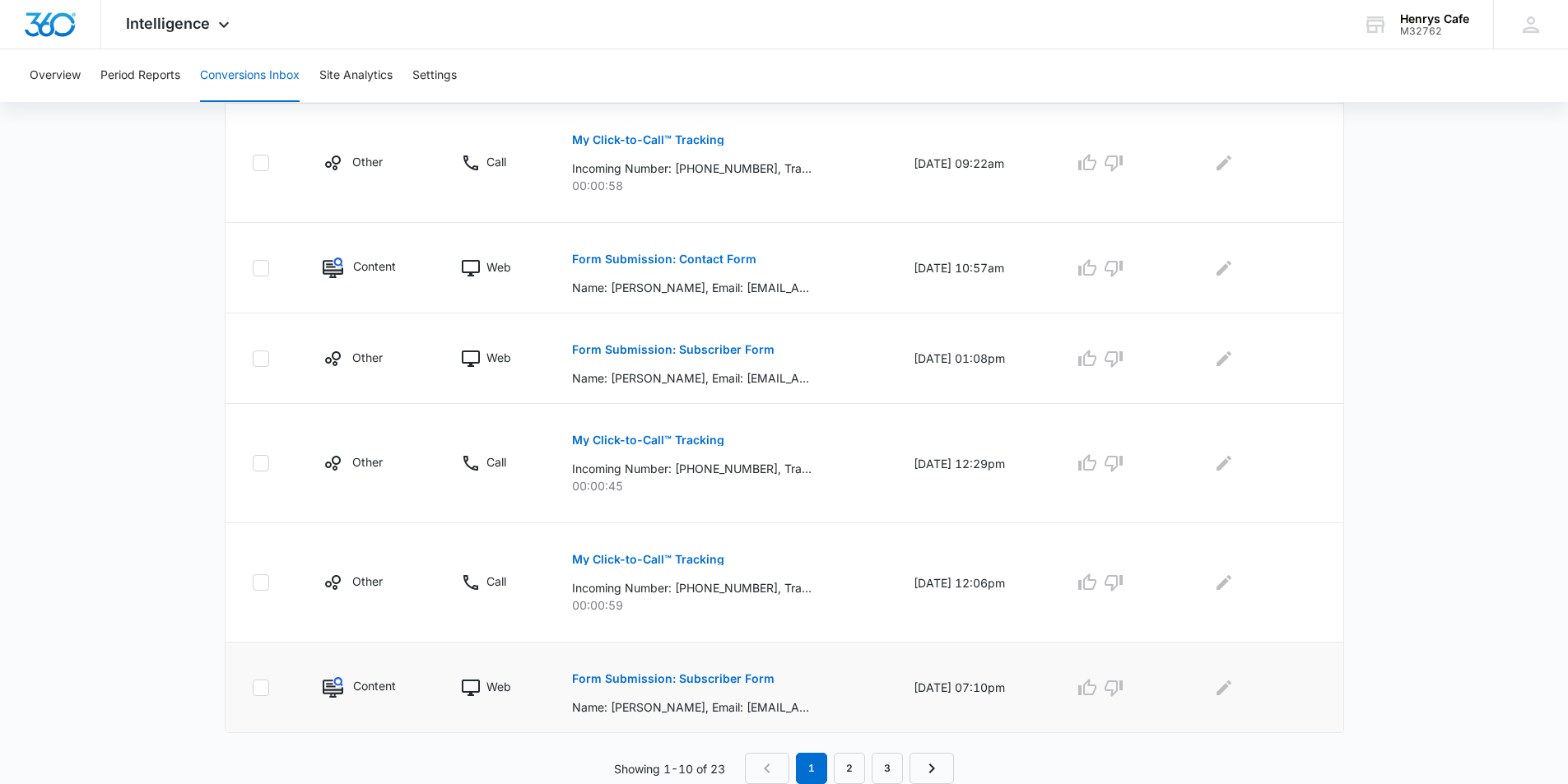
scroll to position [892, 0]
click at [637, 677] on p "Form Submission: Subscriber Form" at bounding box center [673, 679] width 202 height 12
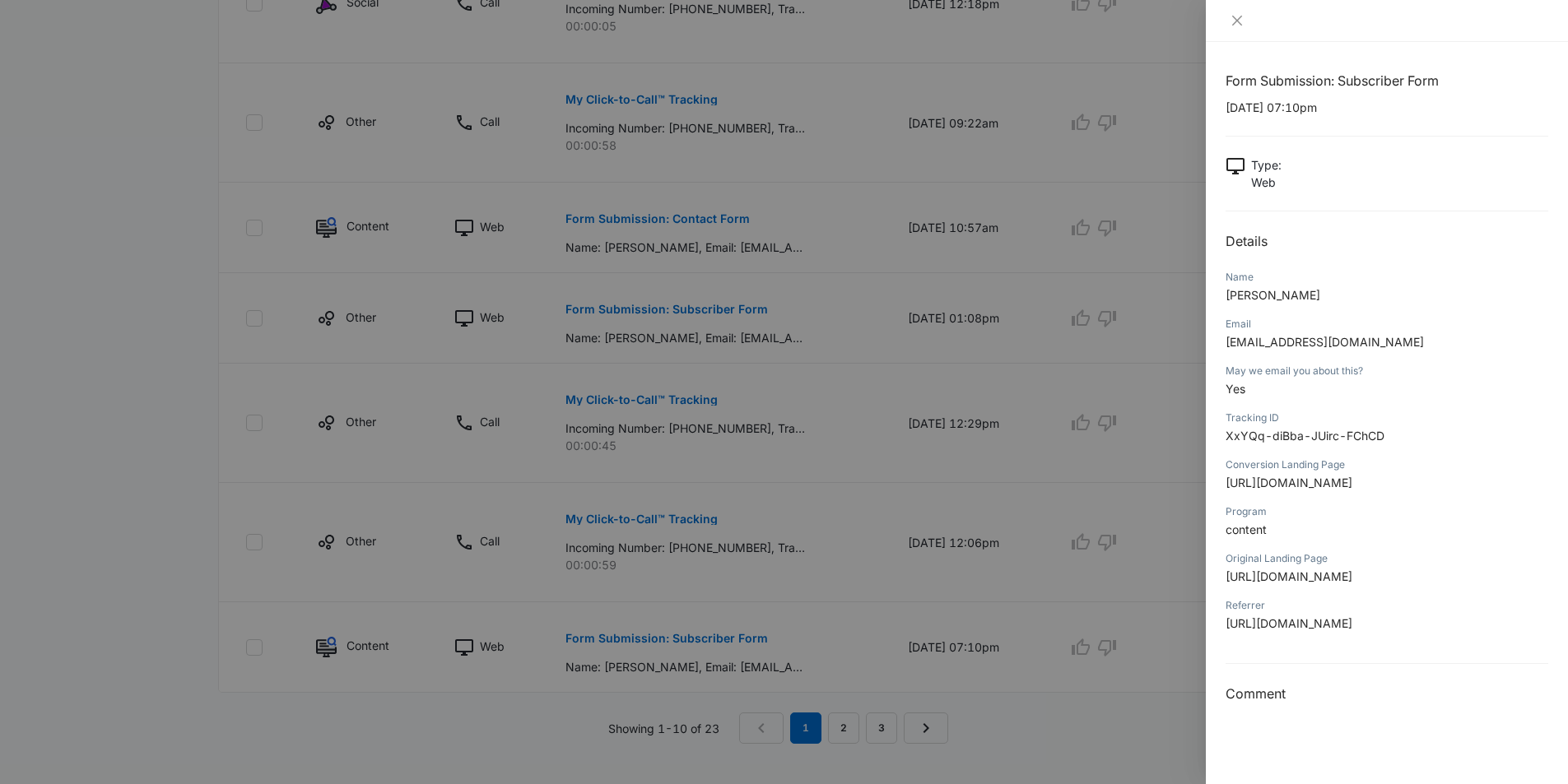
scroll to position [954, 0]
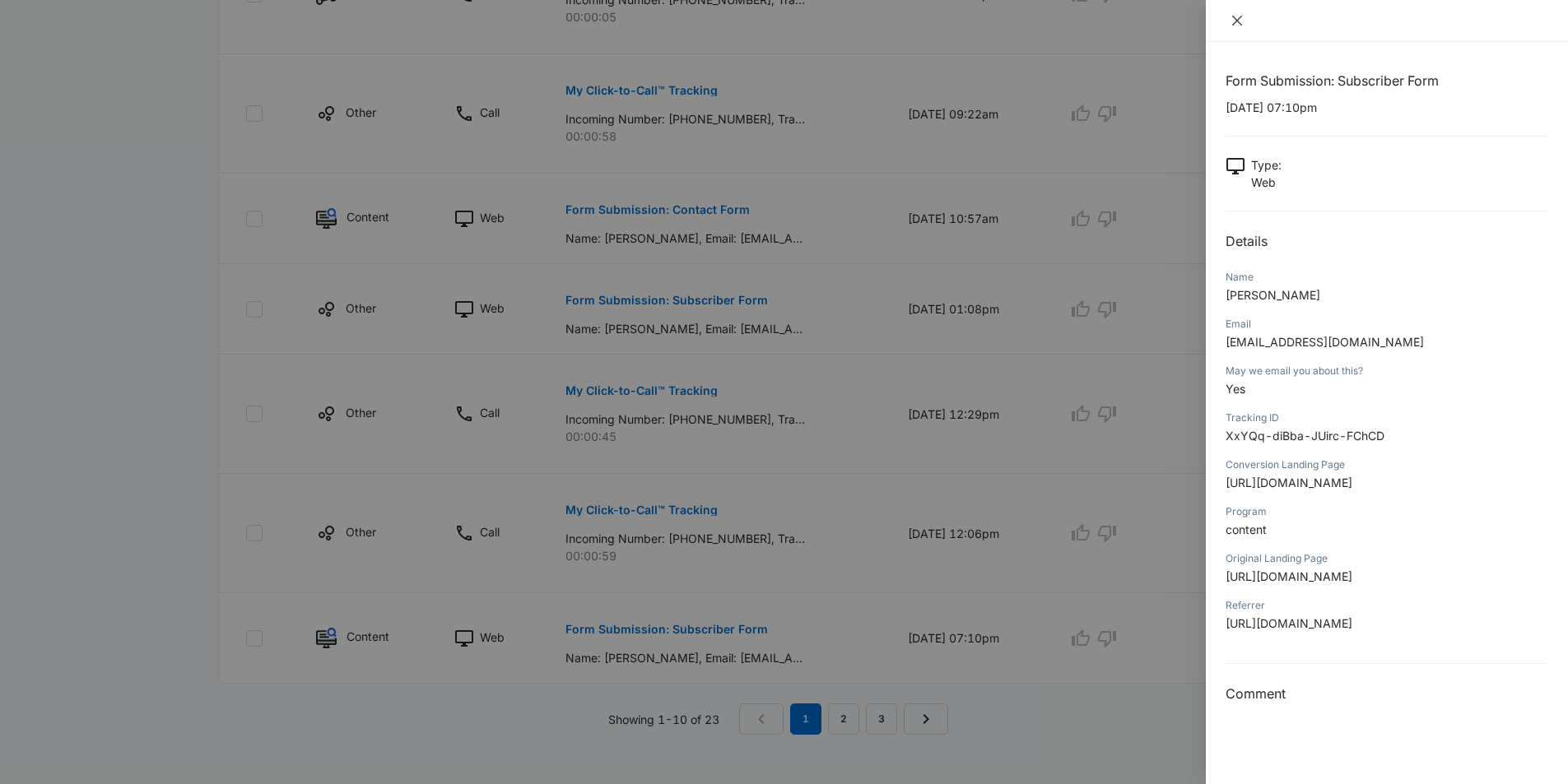
click at [1238, 18] on icon "close" at bounding box center [1238, 21] width 13 height 13
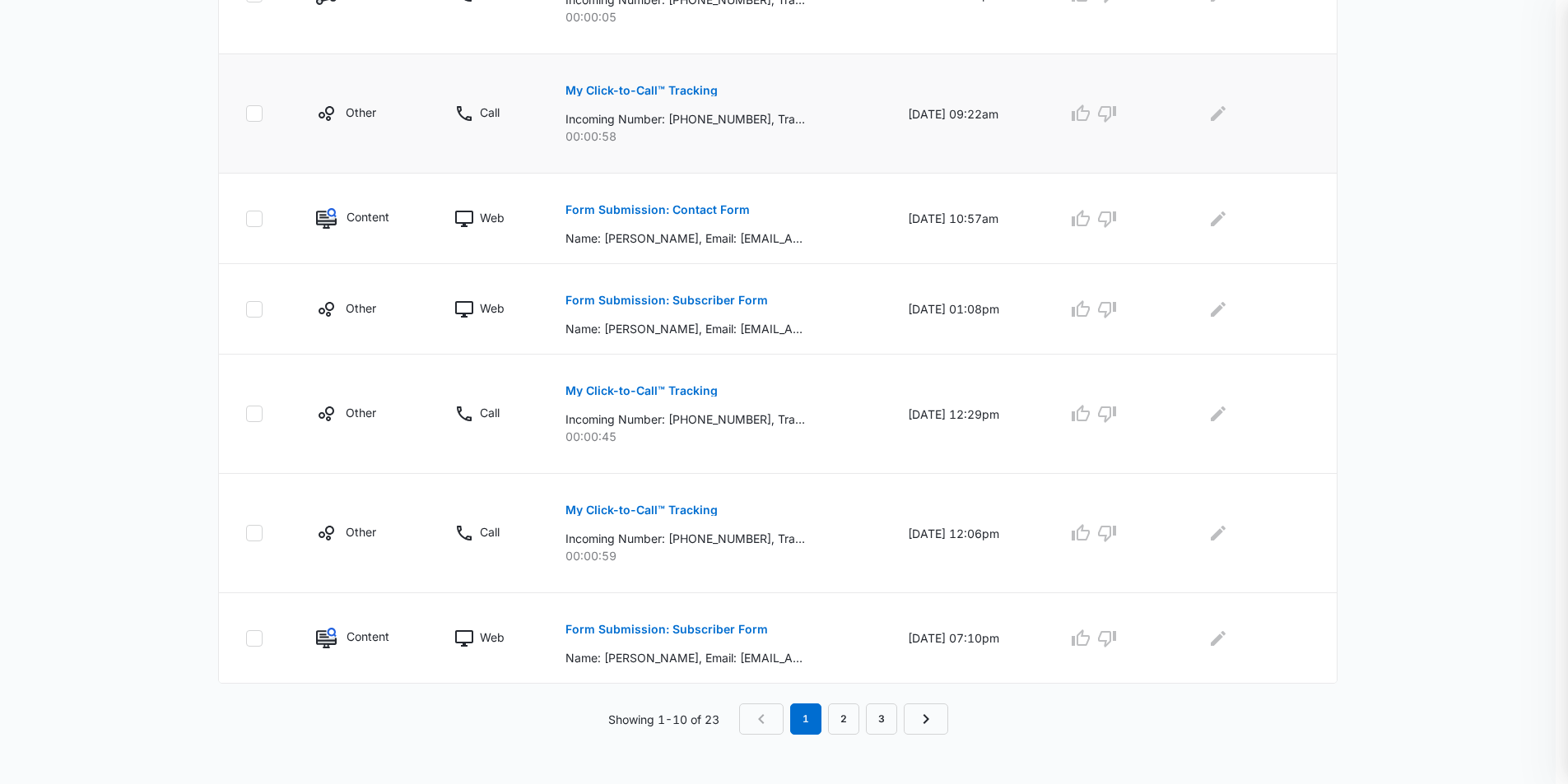
scroll to position [892, 0]
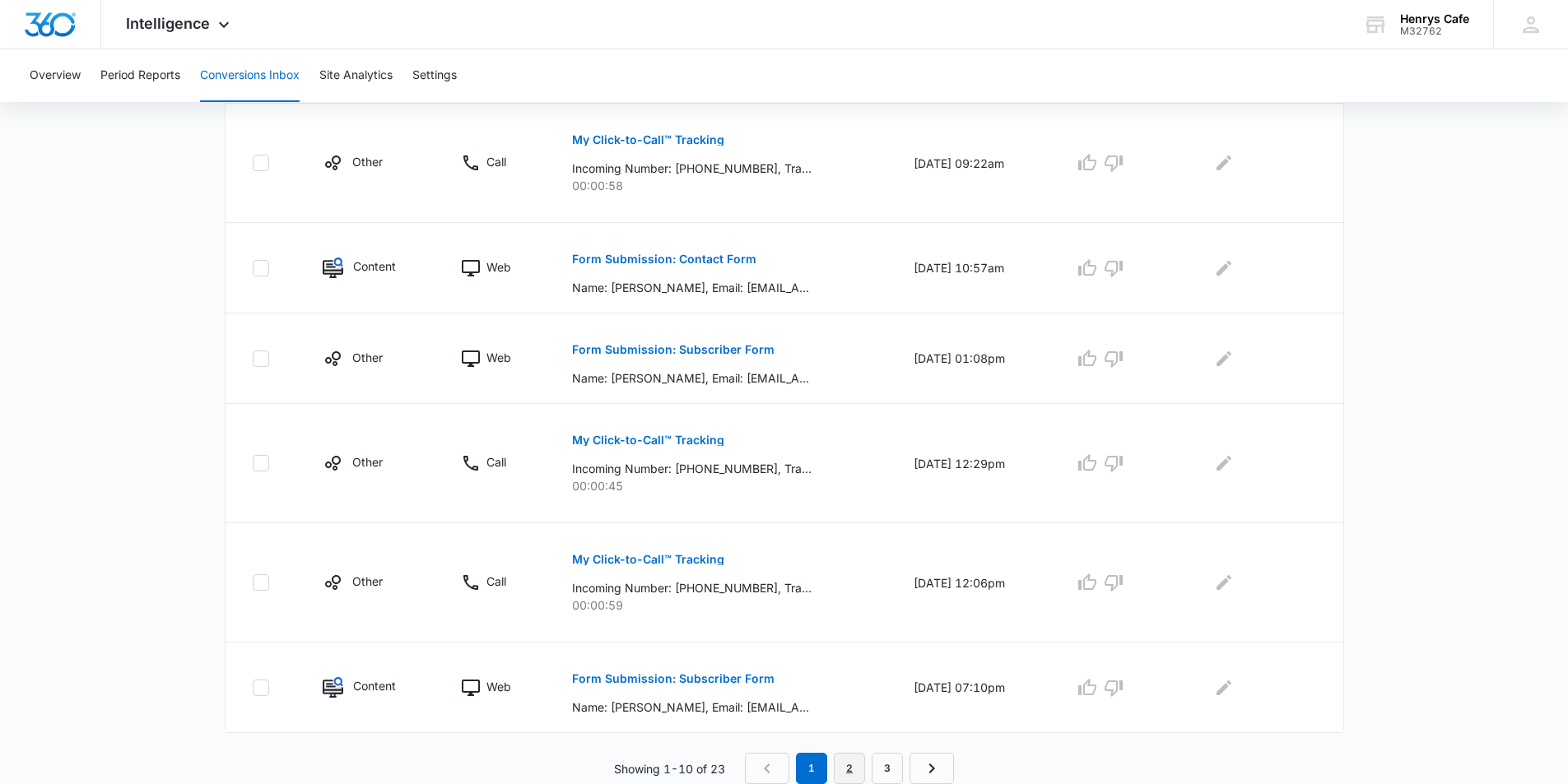
click at [849, 768] on link "2" at bounding box center [849, 769] width 31 height 31
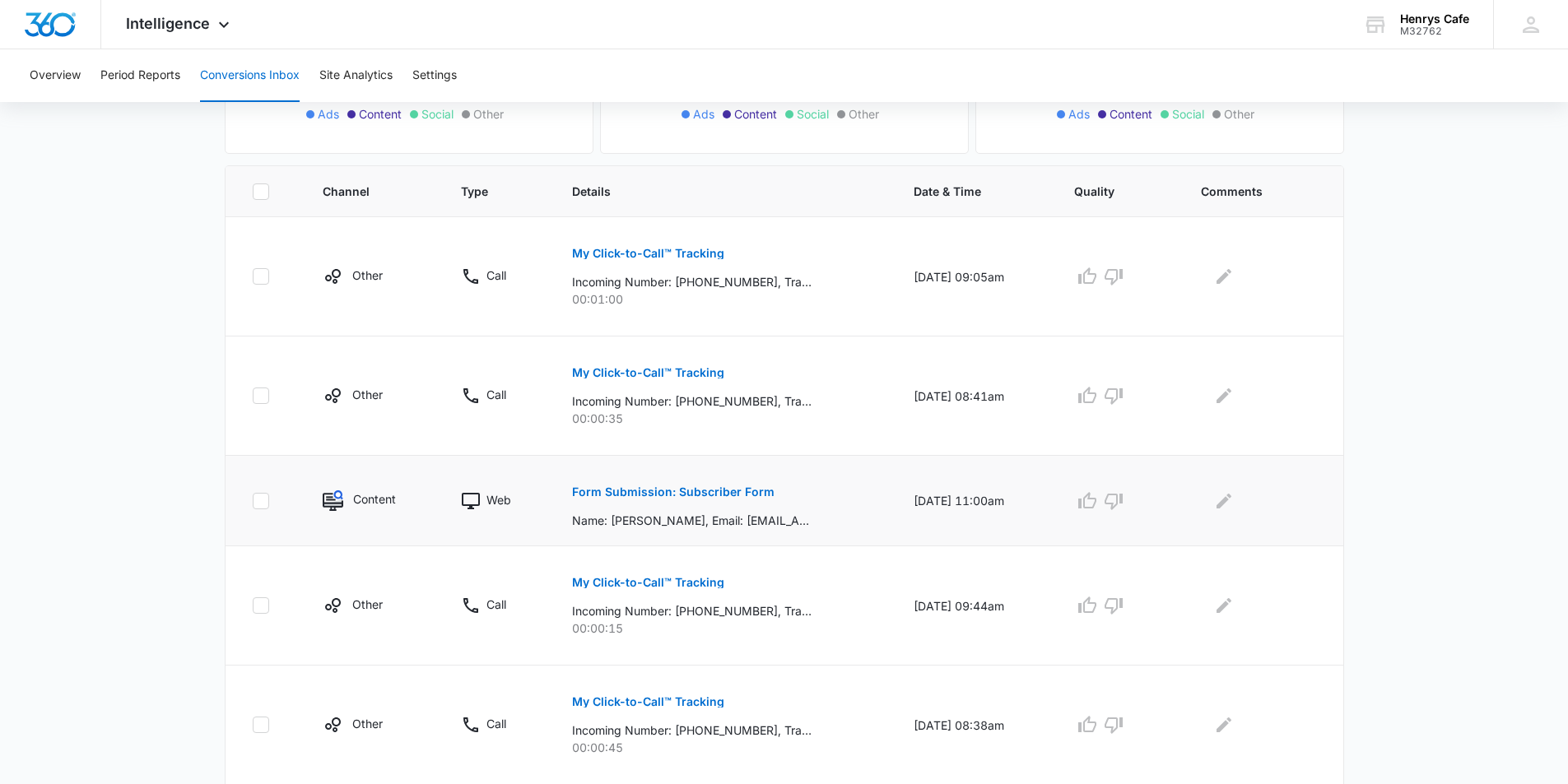
scroll to position [329, 0]
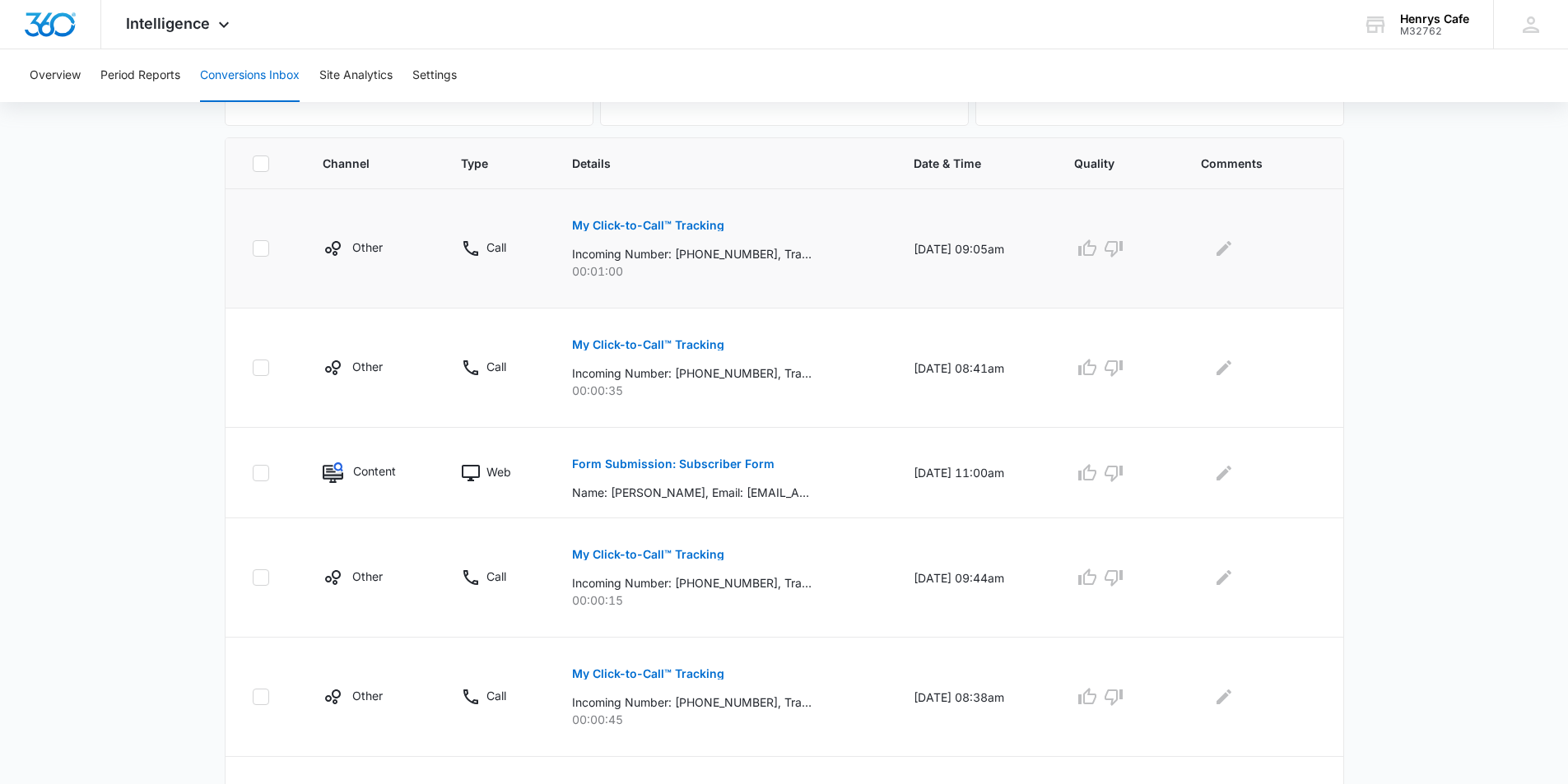
click at [622, 221] on p "My Click-to-Call™ Tracking" at bounding box center [648, 225] width 152 height 12
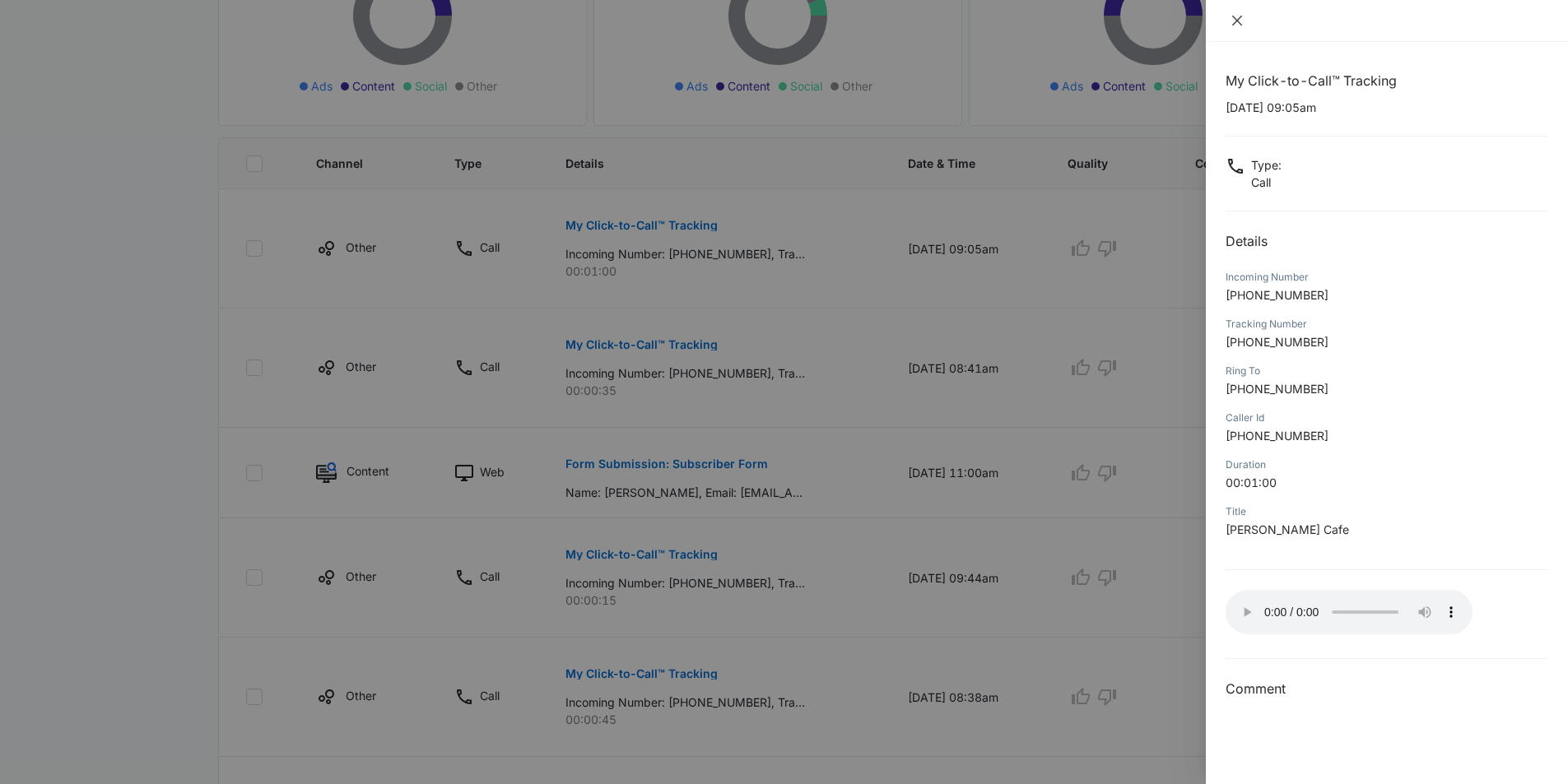
click at [1236, 17] on icon "close" at bounding box center [1238, 21] width 13 height 13
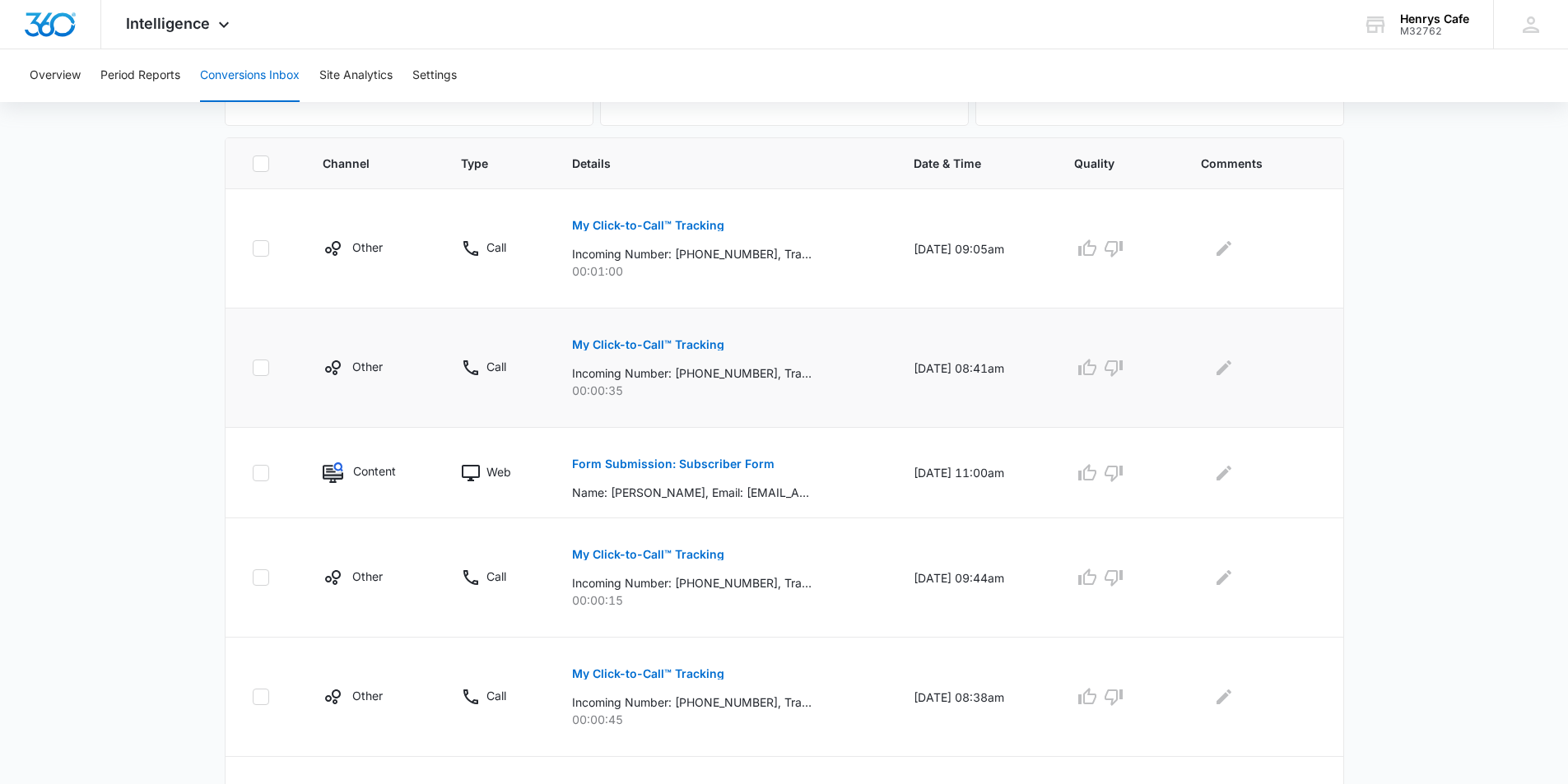
click at [603, 346] on p "My Click-to-Call™ Tracking" at bounding box center [648, 345] width 152 height 12
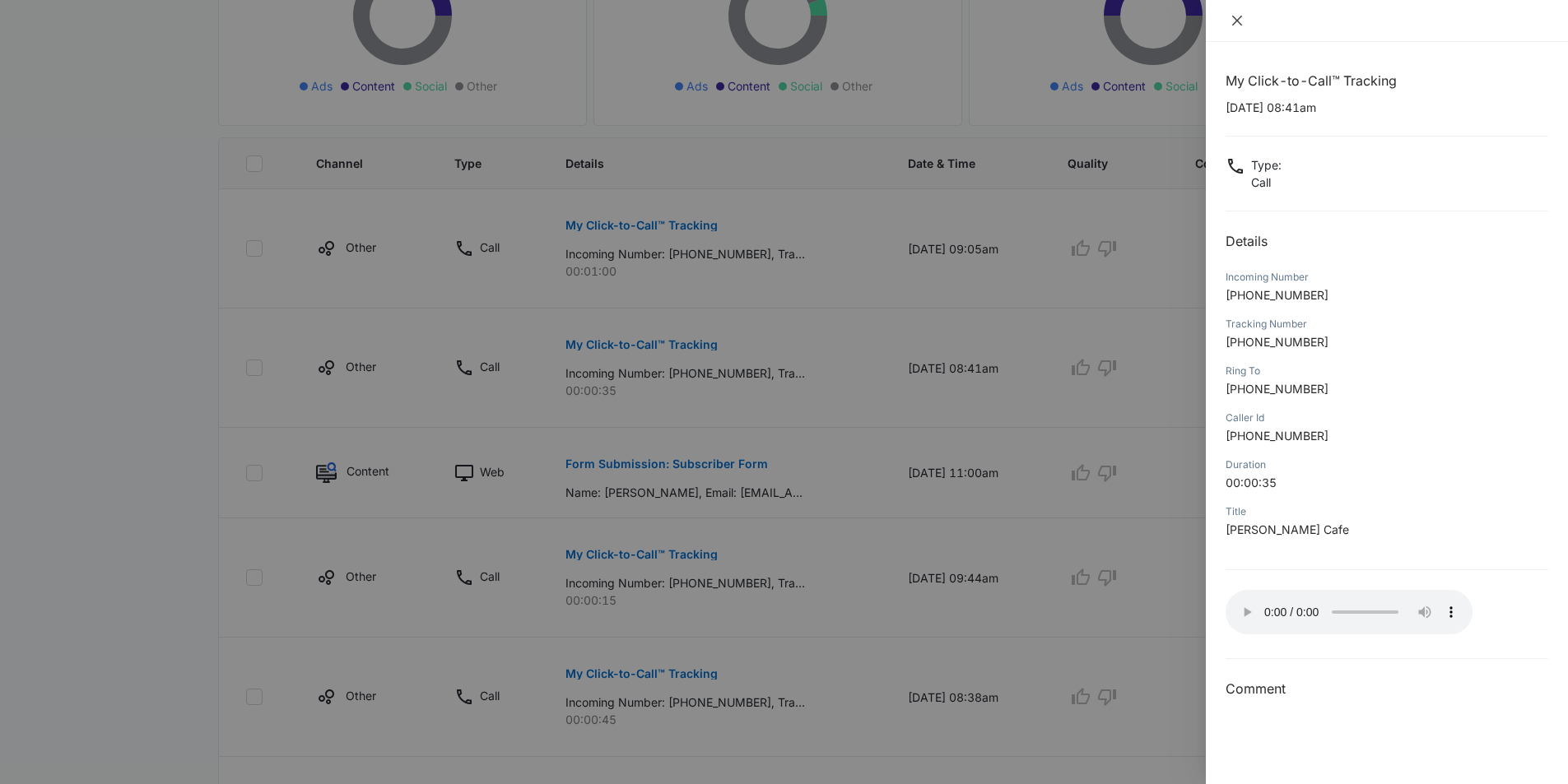
click at [1232, 19] on icon "close" at bounding box center [1238, 21] width 13 height 13
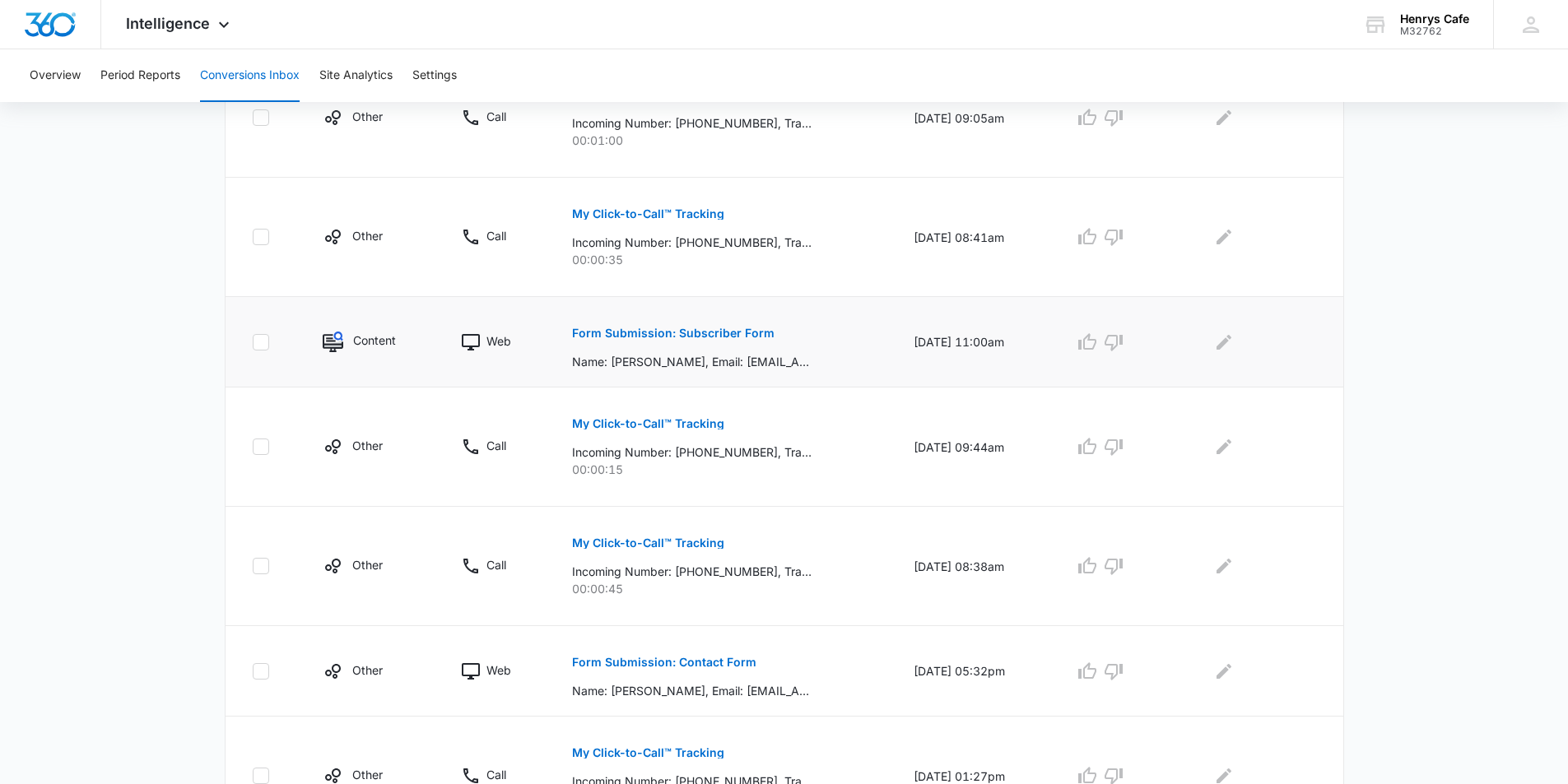
scroll to position [494, 0]
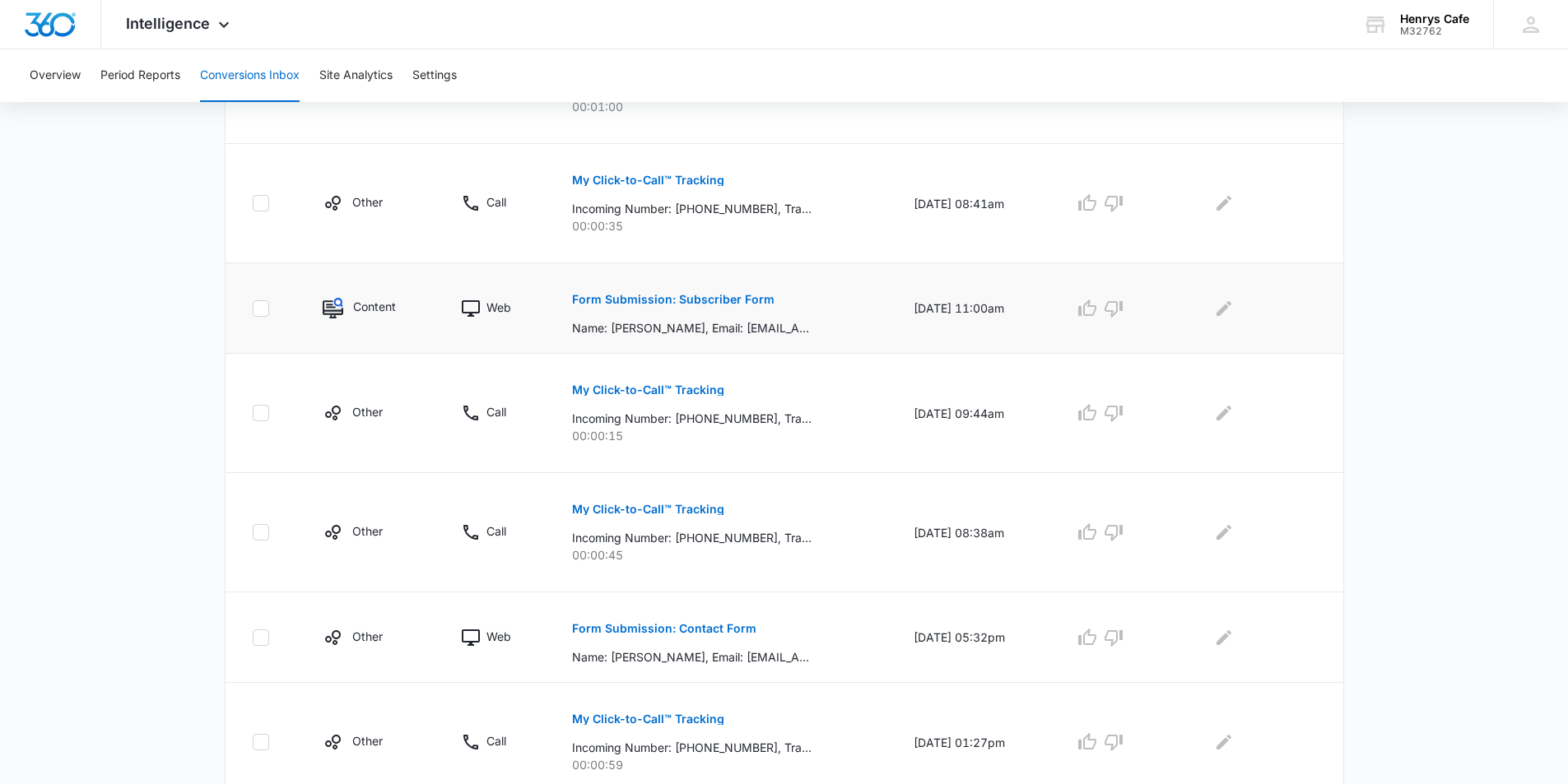
click at [643, 301] on p "Form Submission: Subscriber Form" at bounding box center [673, 300] width 202 height 12
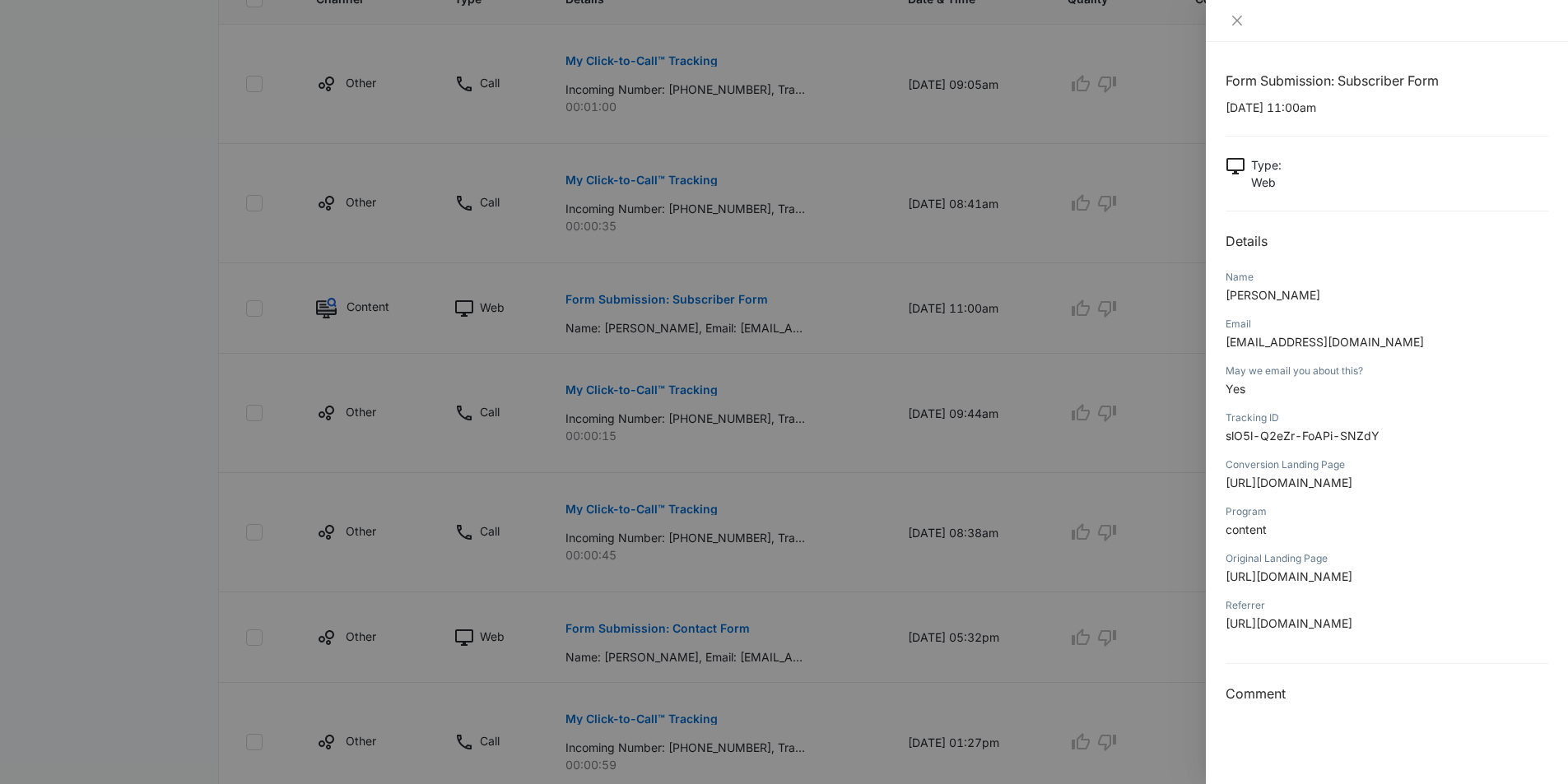
click at [648, 388] on div at bounding box center [784, 392] width 1568 height 784
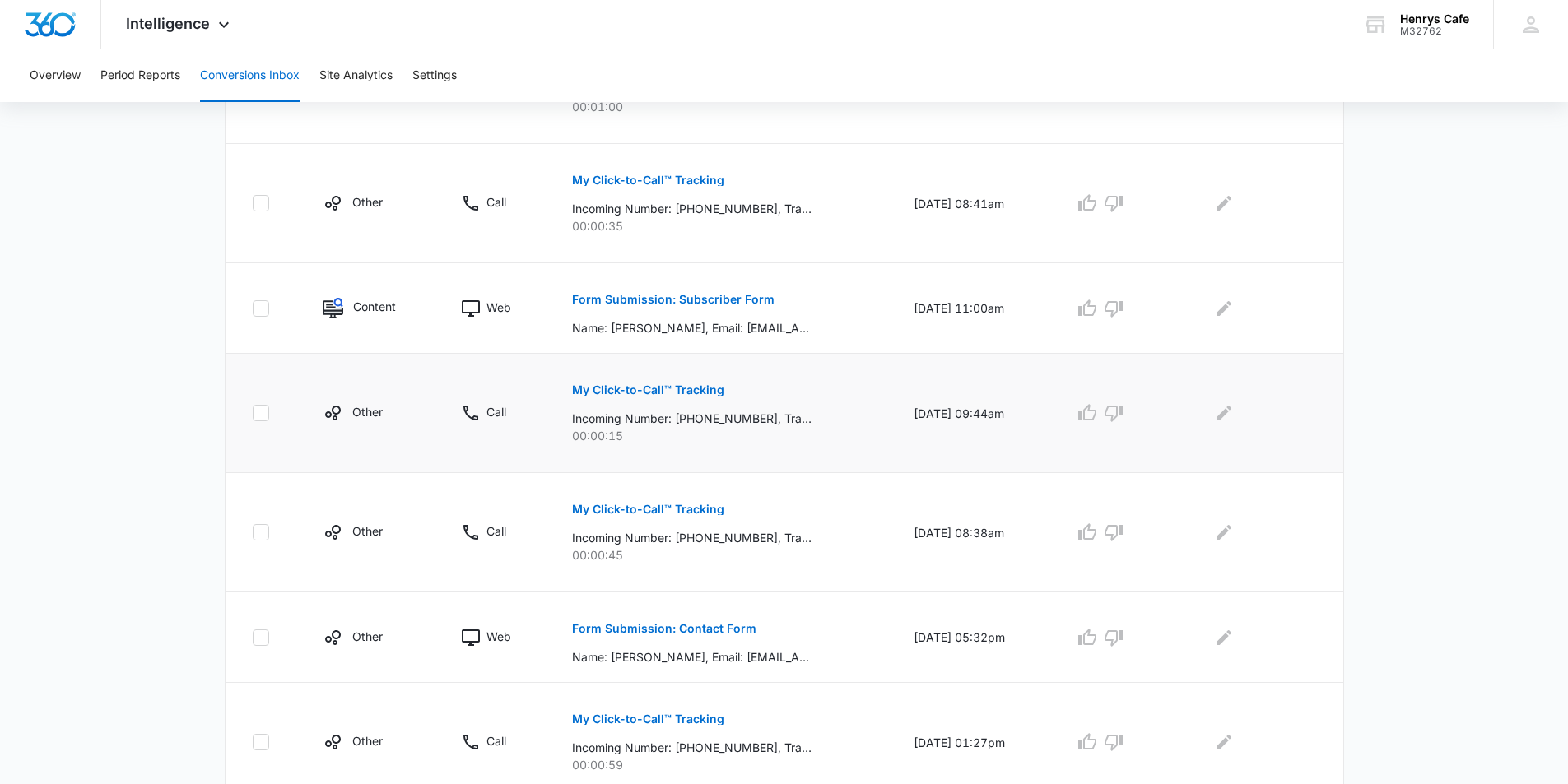
click at [637, 390] on p "My Click-to-Call™ Tracking" at bounding box center [648, 390] width 152 height 12
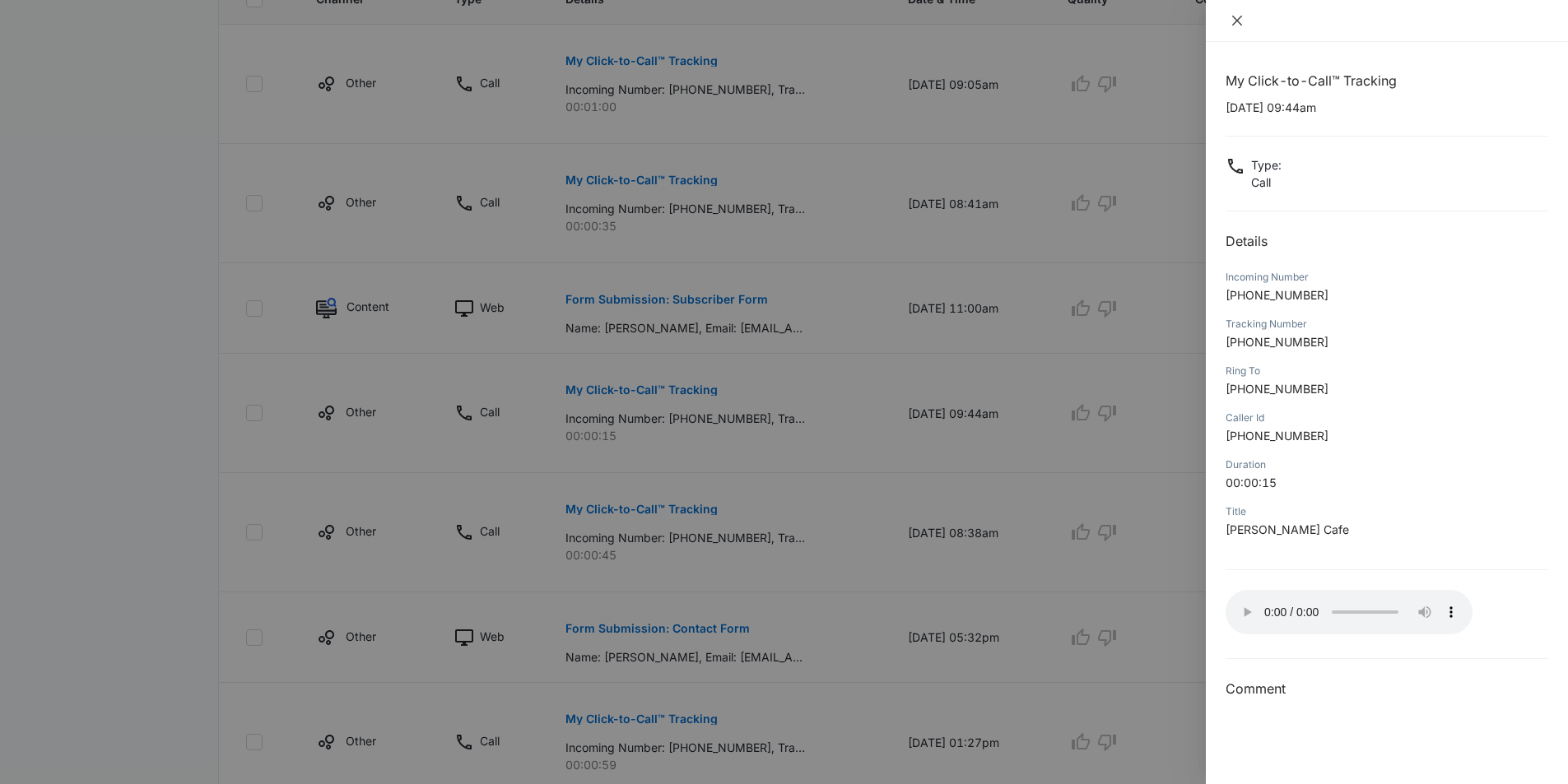
click at [1240, 19] on icon "close" at bounding box center [1237, 20] width 10 height 10
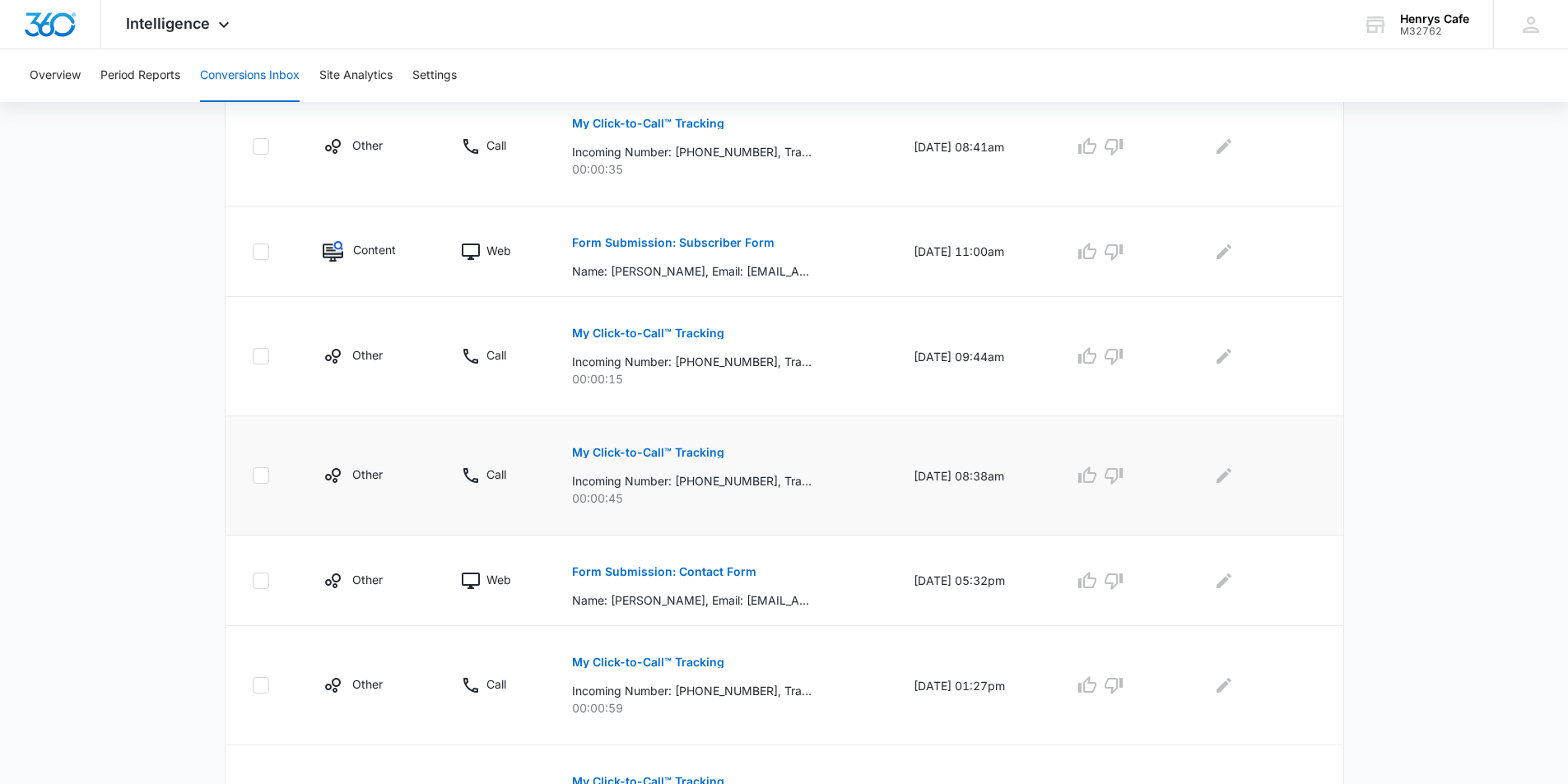
scroll to position [576, 0]
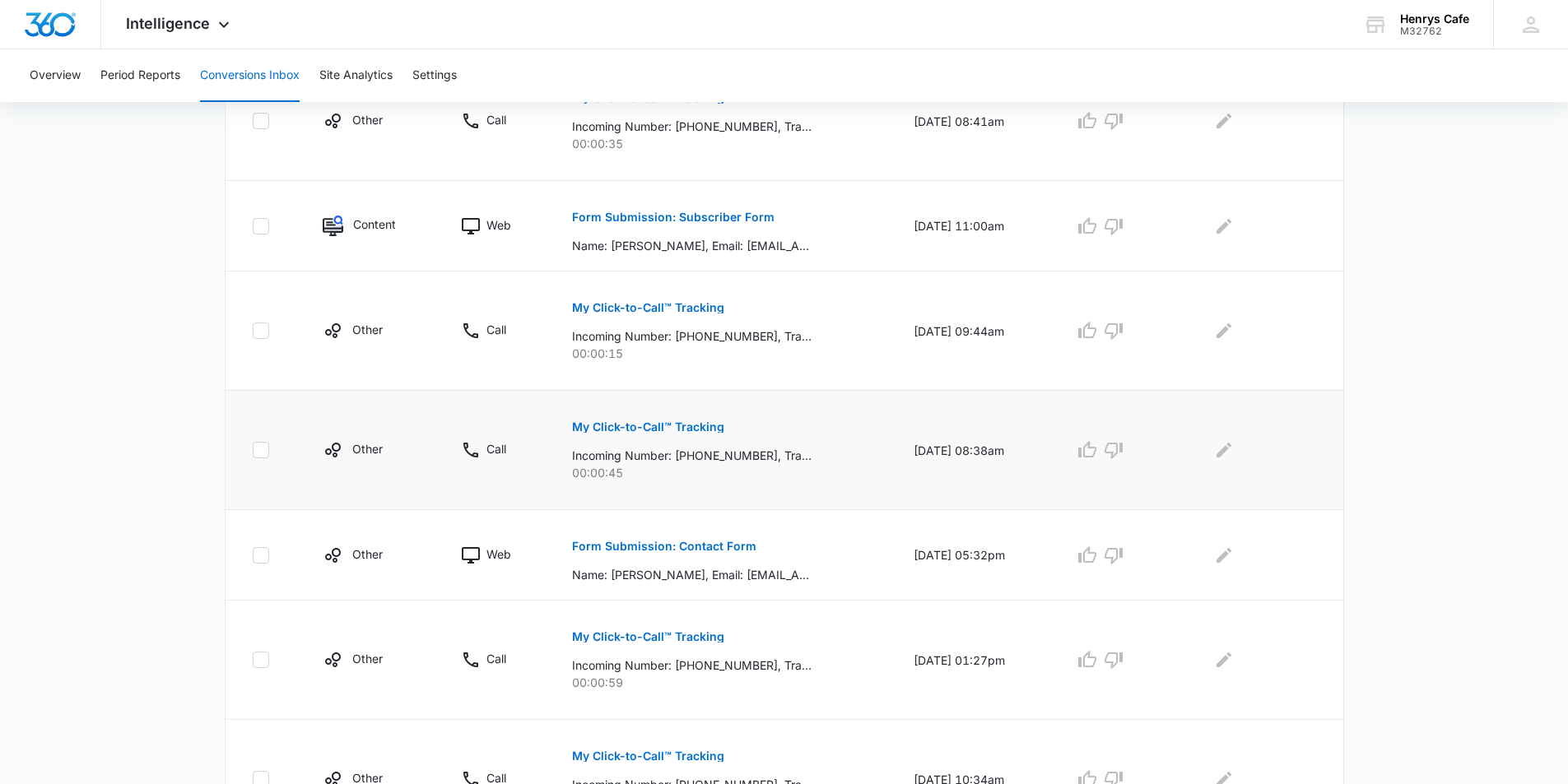
click at [602, 428] on p "My Click-to-Call™ Tracking" at bounding box center [648, 428] width 152 height 12
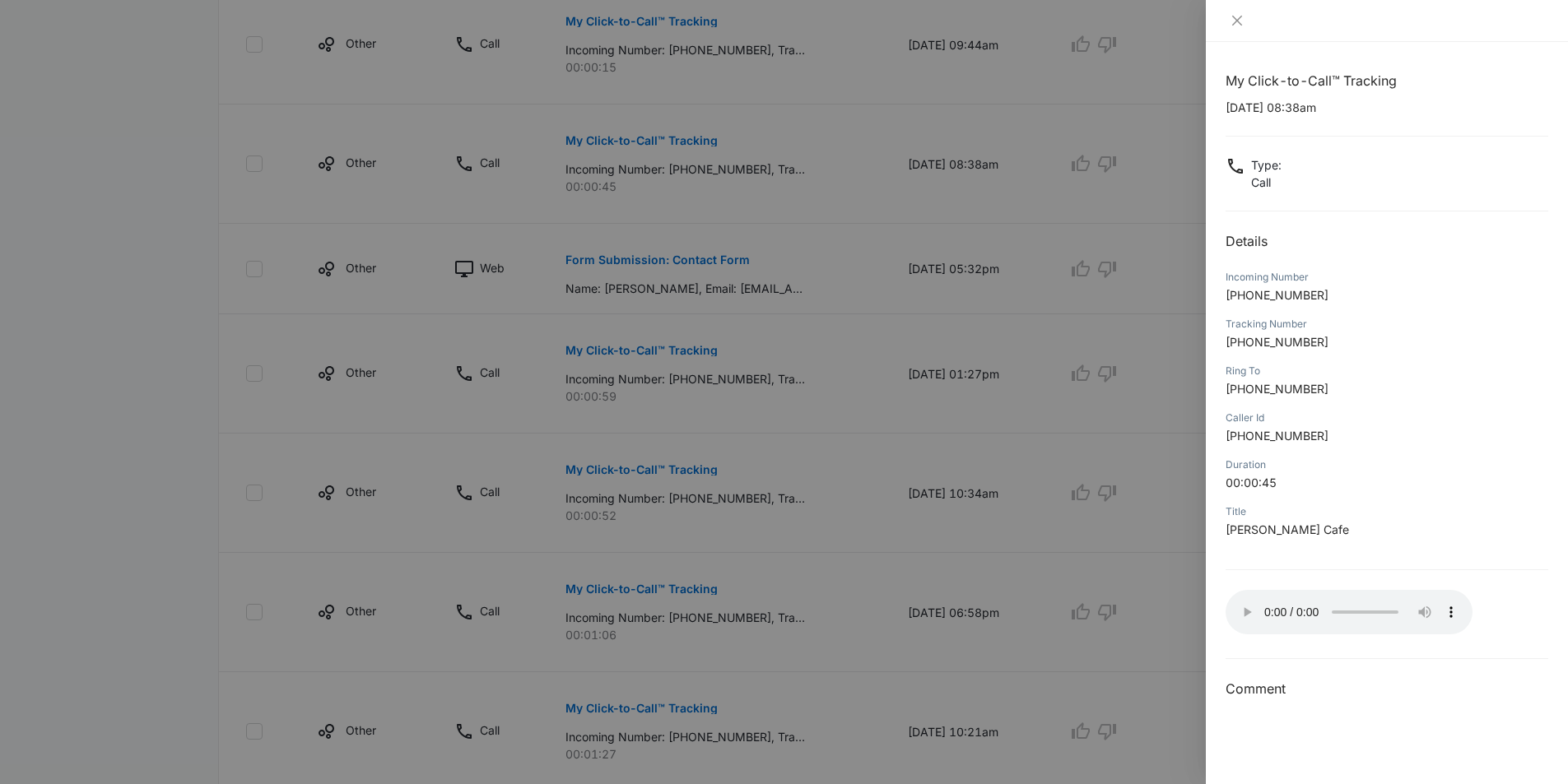
scroll to position [905, 0]
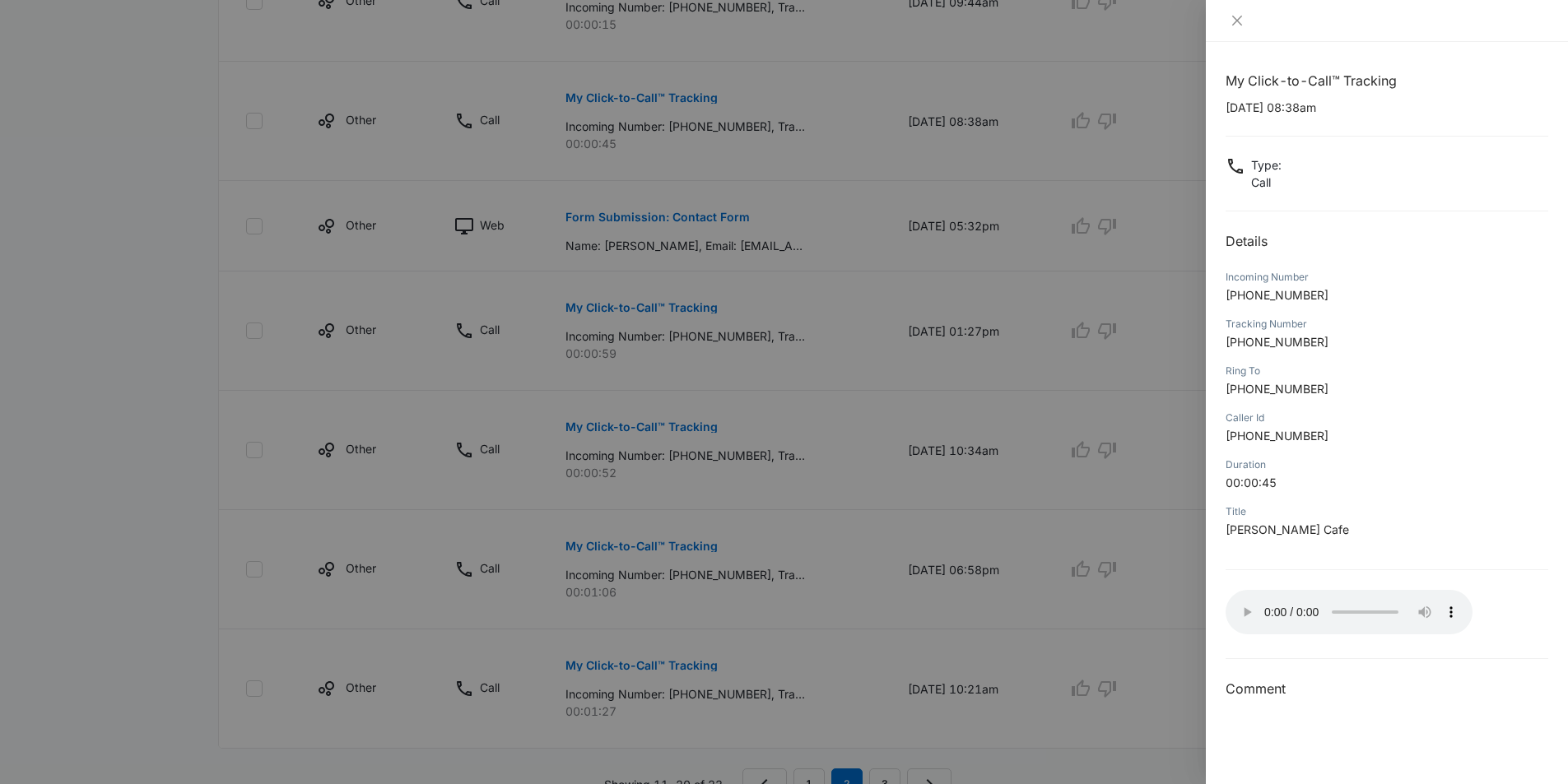
click at [609, 307] on div at bounding box center [784, 392] width 1568 height 784
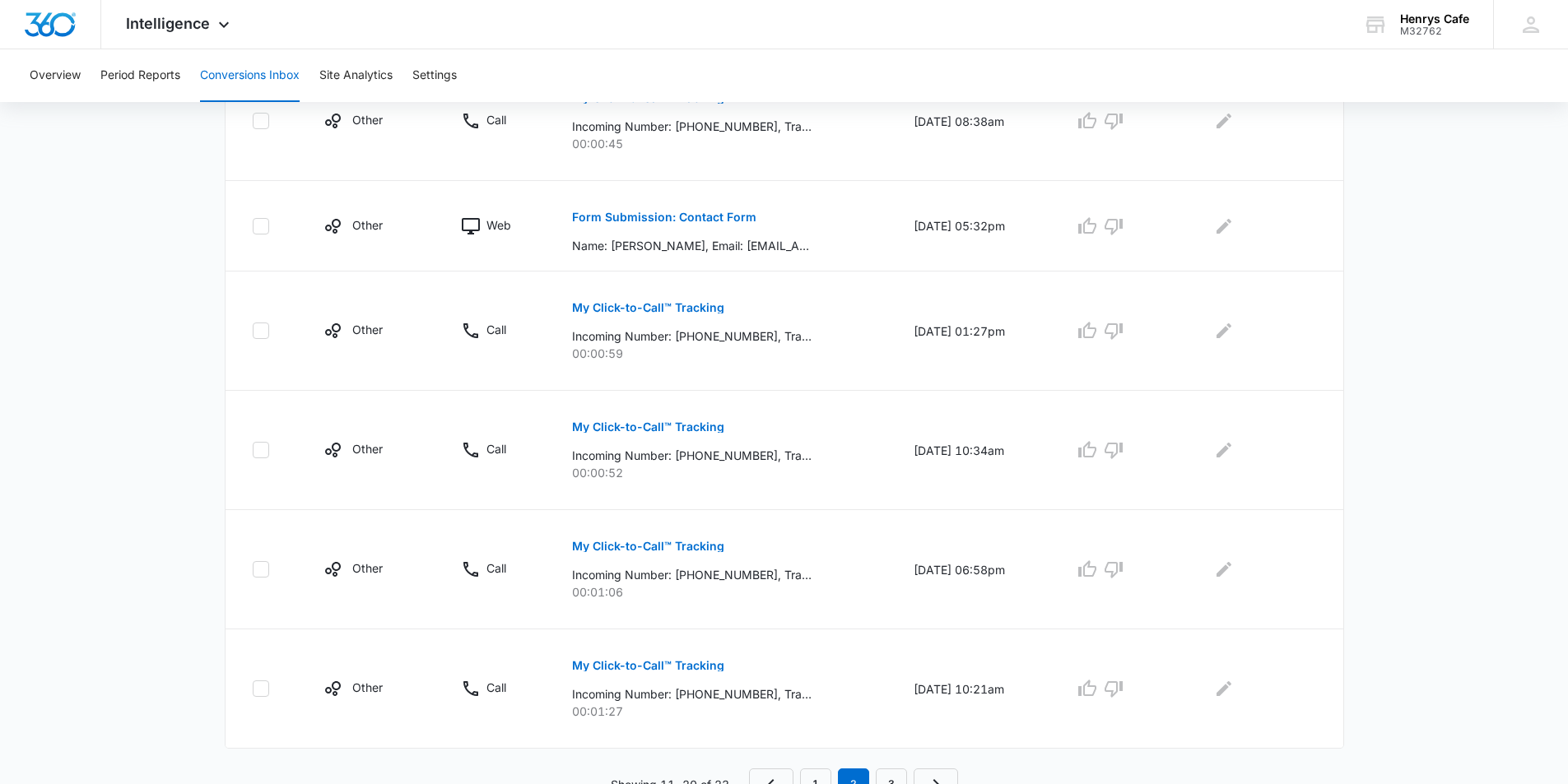
click at [609, 307] on p "My Click-to-Call™ Tracking" at bounding box center [648, 308] width 152 height 12
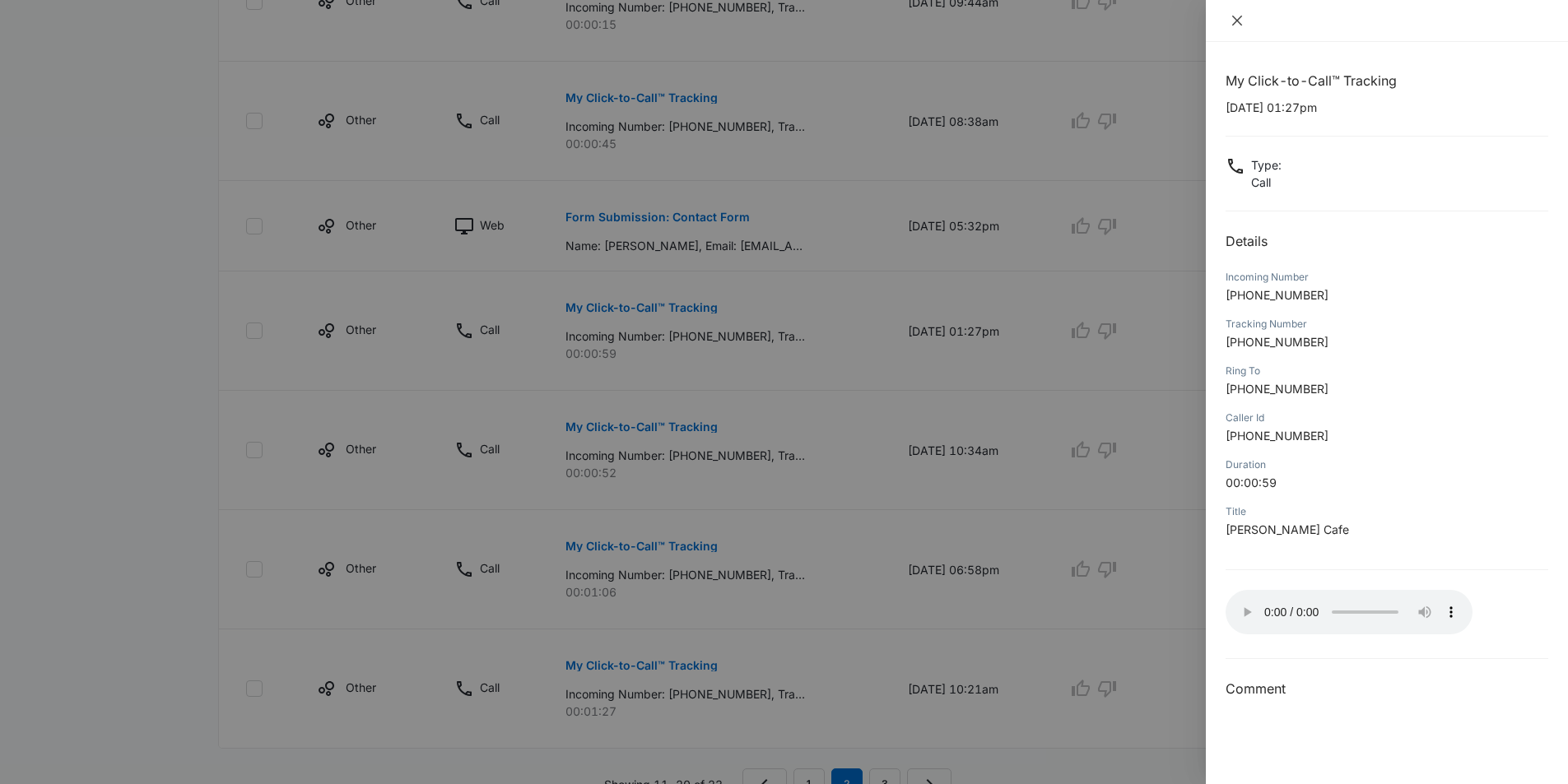
click at [1238, 17] on icon "close" at bounding box center [1238, 21] width 13 height 13
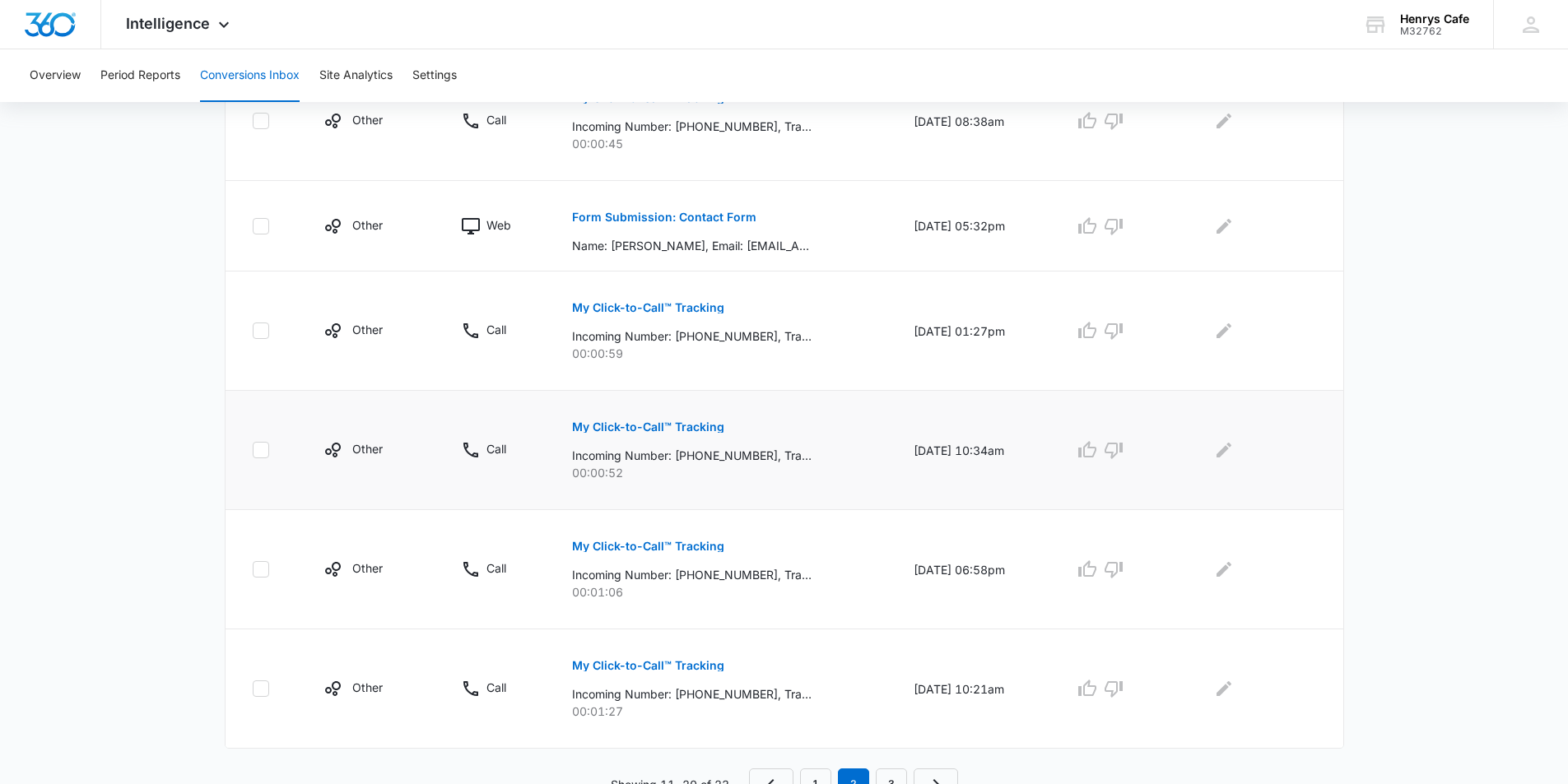
click at [636, 422] on p "My Click-to-Call™ Tracking" at bounding box center [648, 428] width 152 height 12
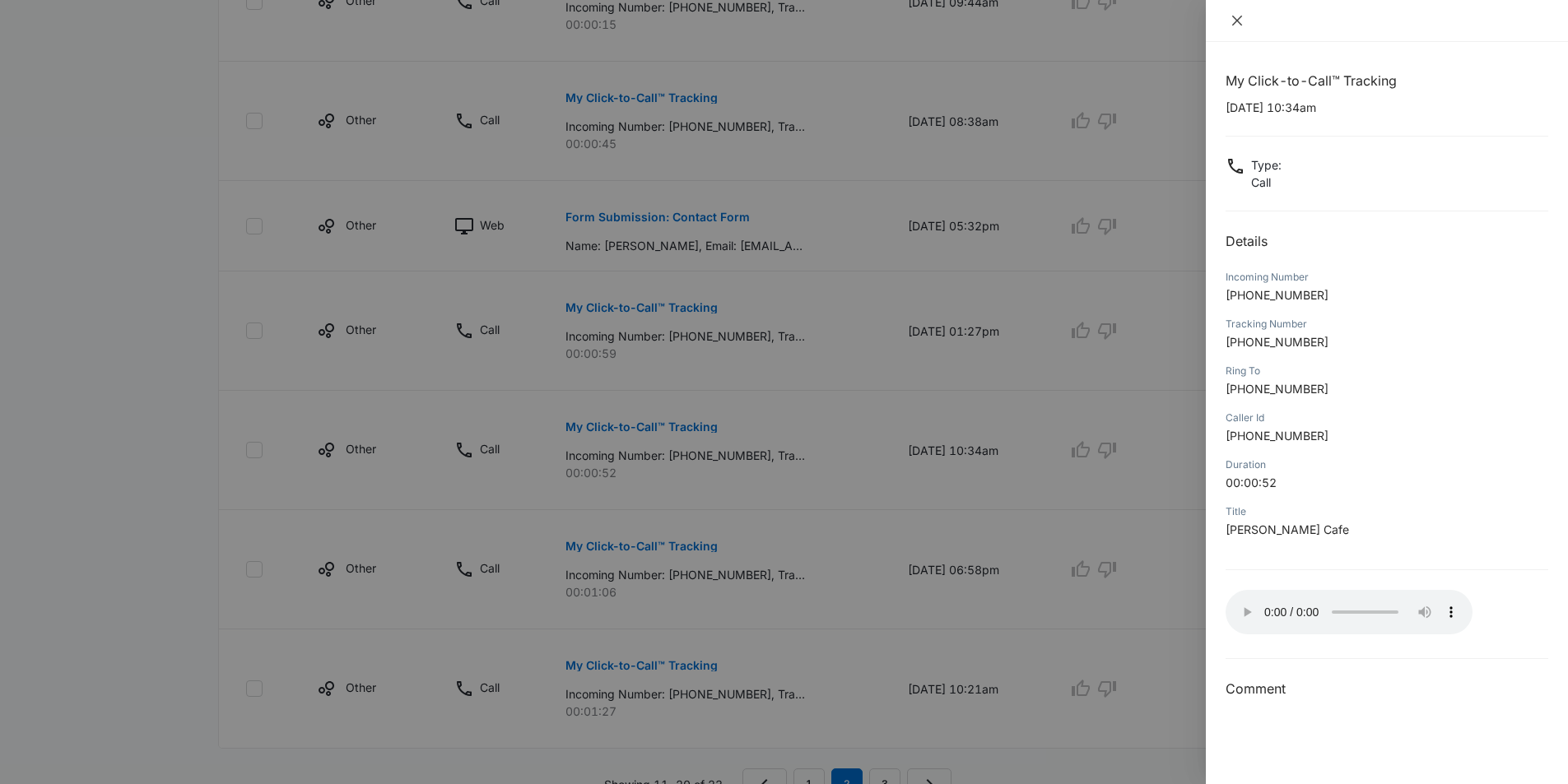
click at [1240, 20] on icon "close" at bounding box center [1238, 21] width 13 height 13
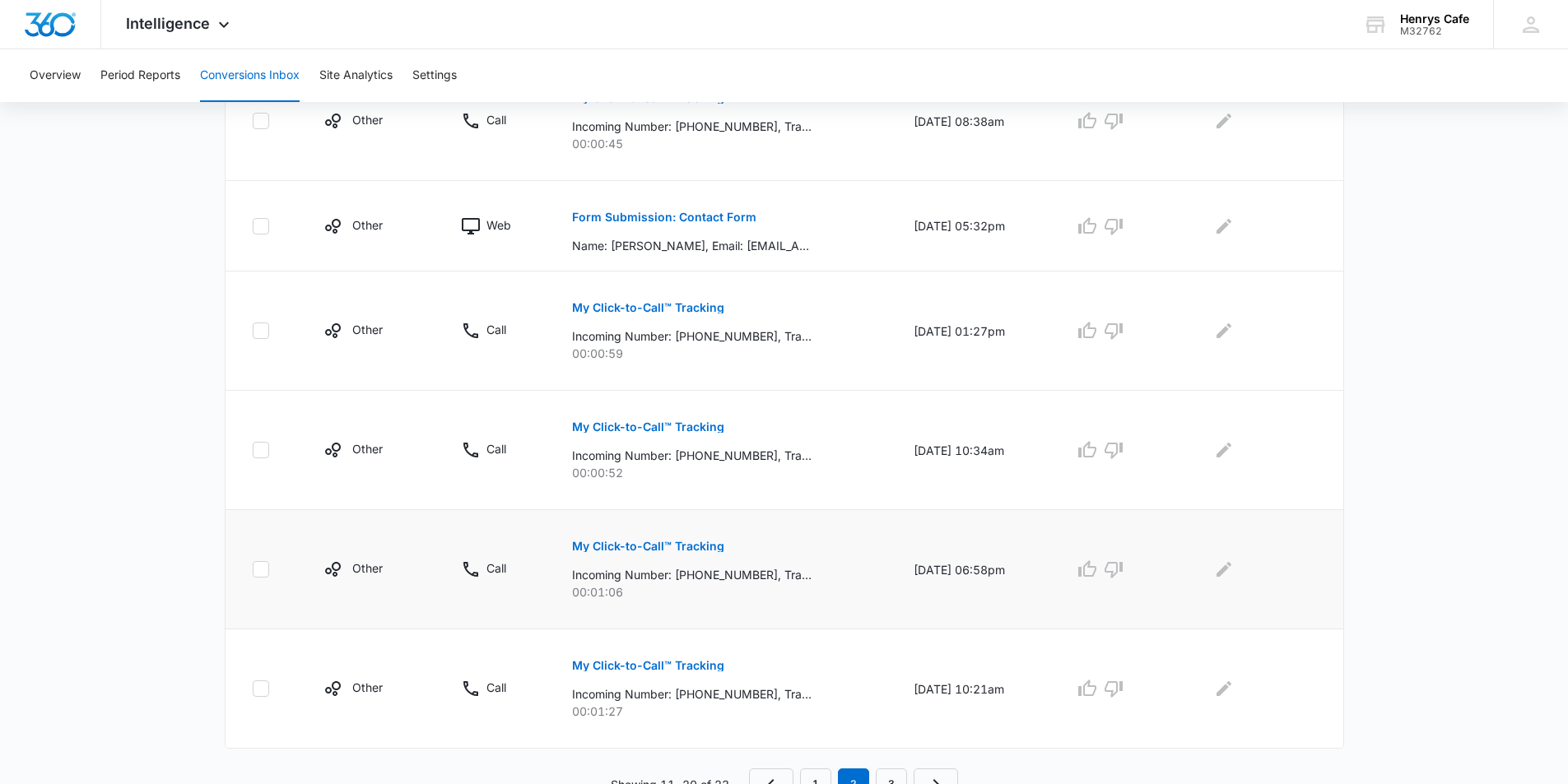
click at [627, 547] on p "My Click-to-Call™ Tracking" at bounding box center [648, 547] width 152 height 12
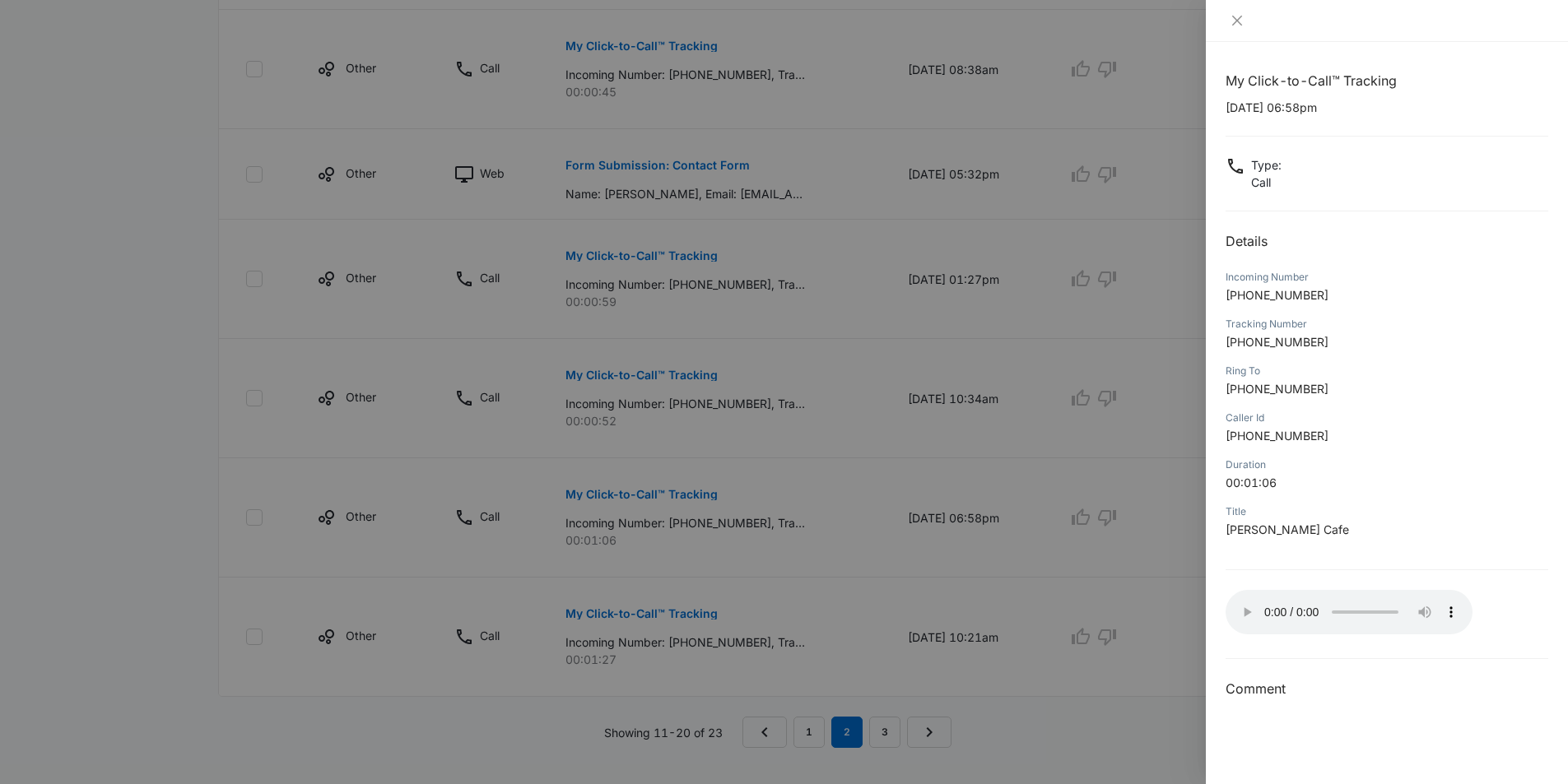
scroll to position [982, 0]
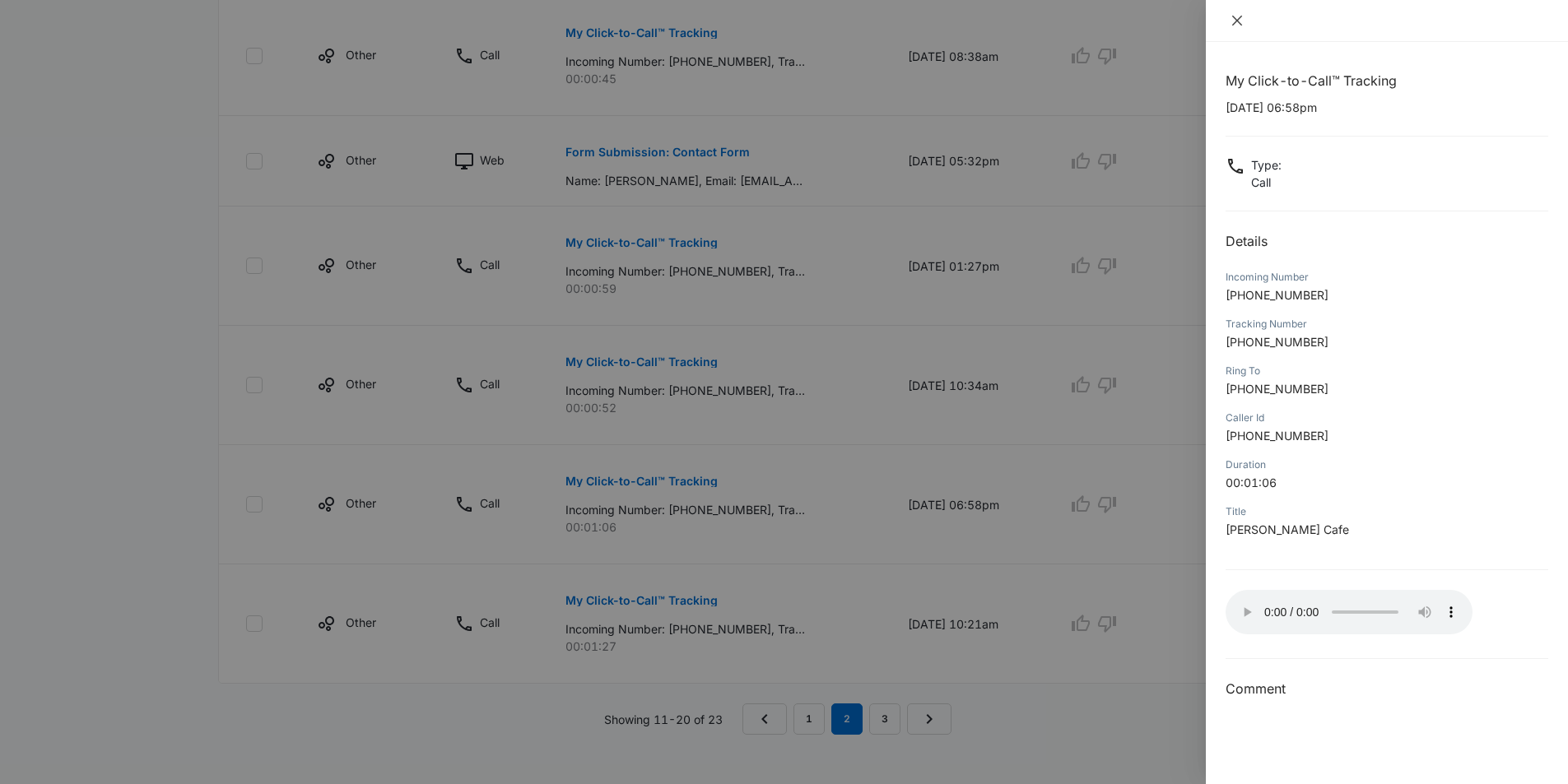
click at [1237, 22] on icon "close" at bounding box center [1238, 21] width 13 height 13
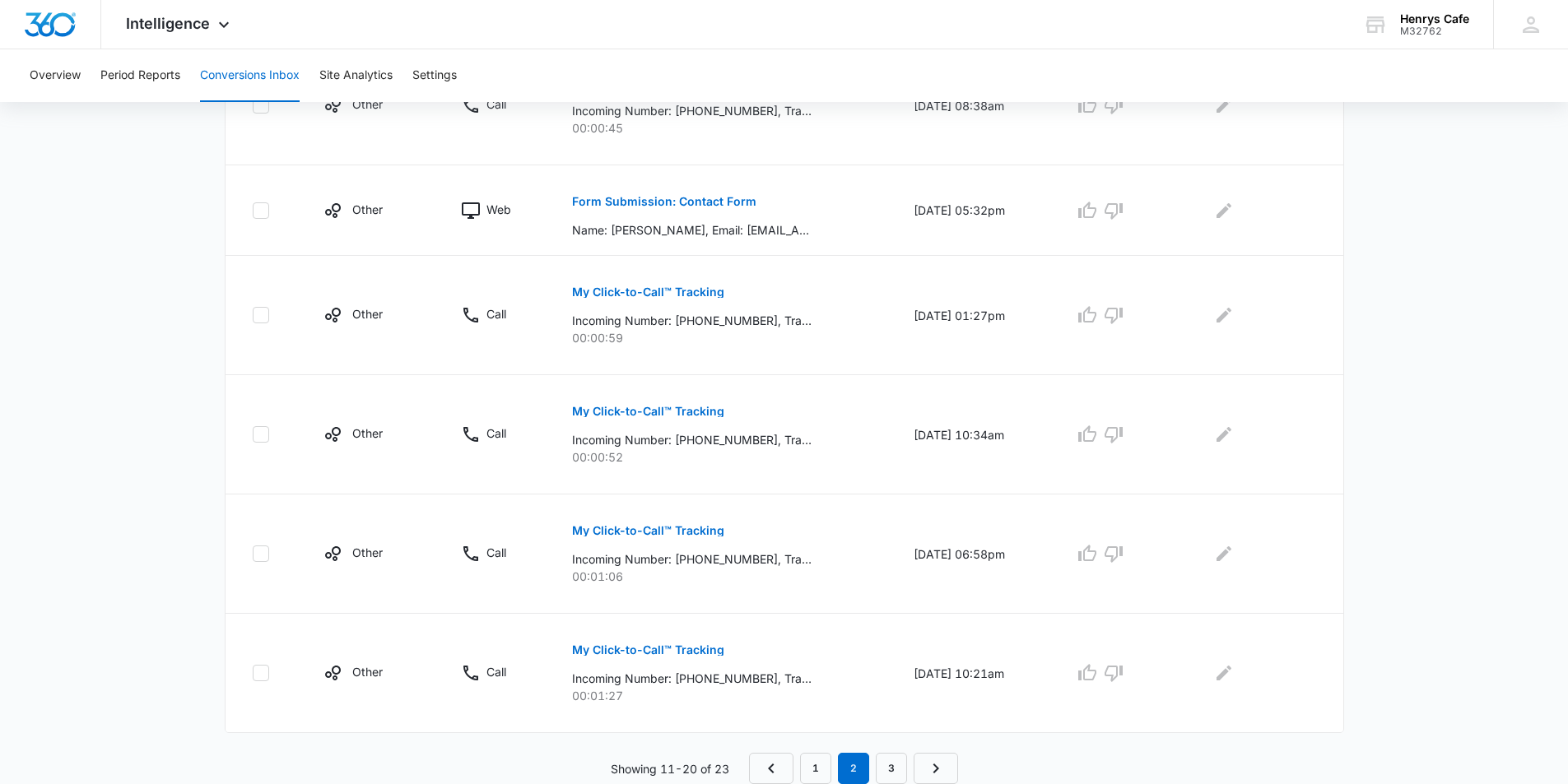
scroll to position [921, 0]
